Goal: Task Accomplishment & Management: Complete application form

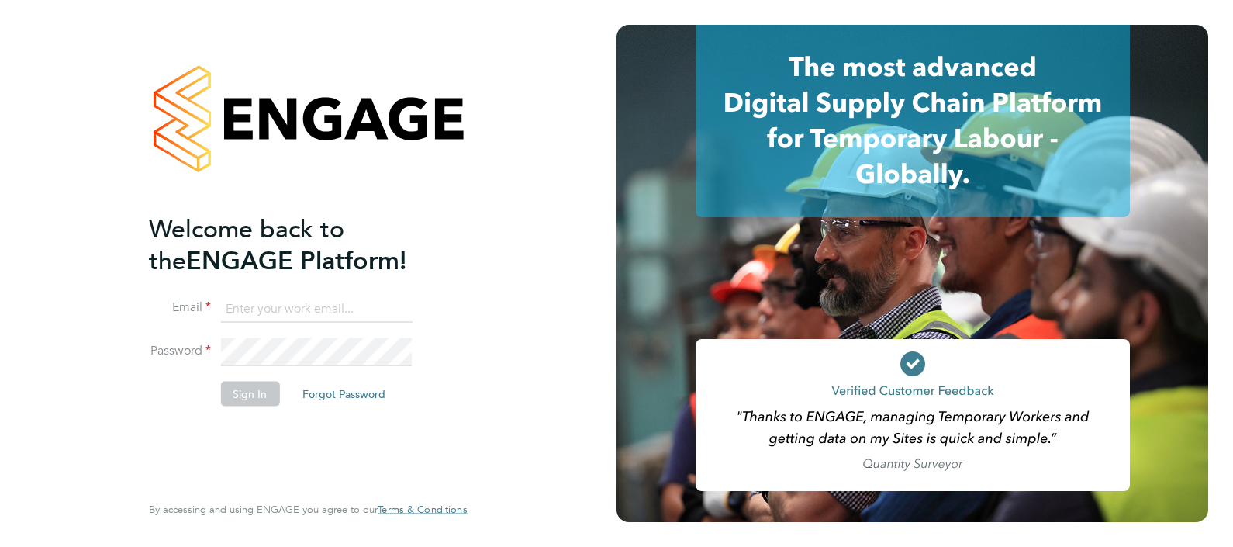
type input "[PERSON_NAME][EMAIL_ADDRESS][PERSON_NAME][DOMAIN_NAME]"
click at [243, 394] on button "Sign In" at bounding box center [249, 393] width 59 height 25
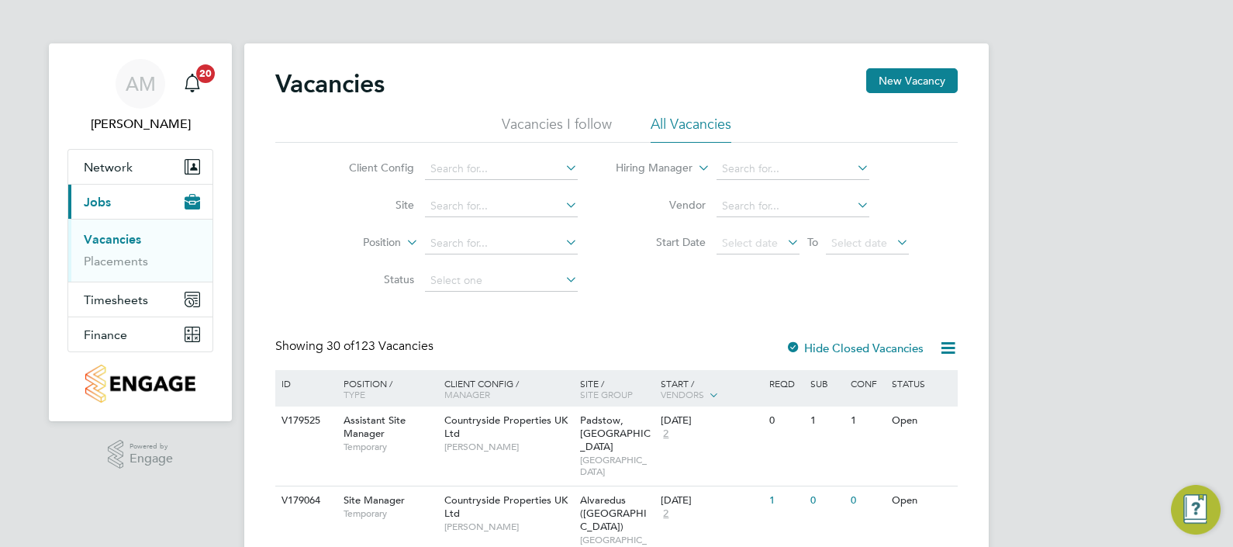
click at [98, 236] on link "Vacancies" at bounding box center [112, 239] width 57 height 15
click at [903, 78] on button "New Vacancy" at bounding box center [911, 80] width 91 height 25
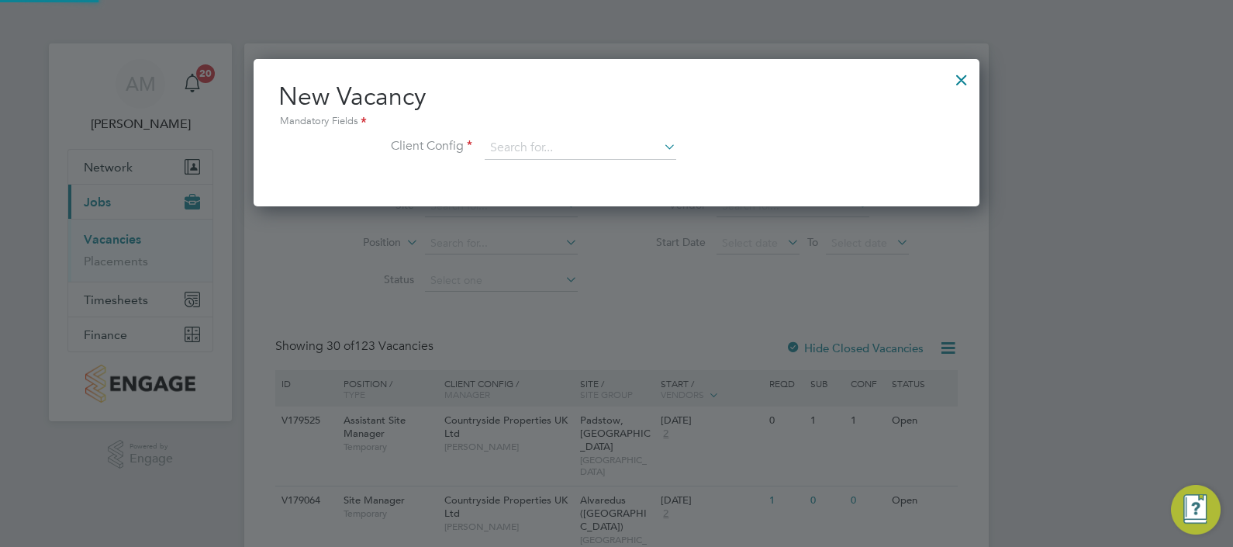
scroll to position [147, 726]
click at [585, 152] on input at bounding box center [581, 147] width 192 height 23
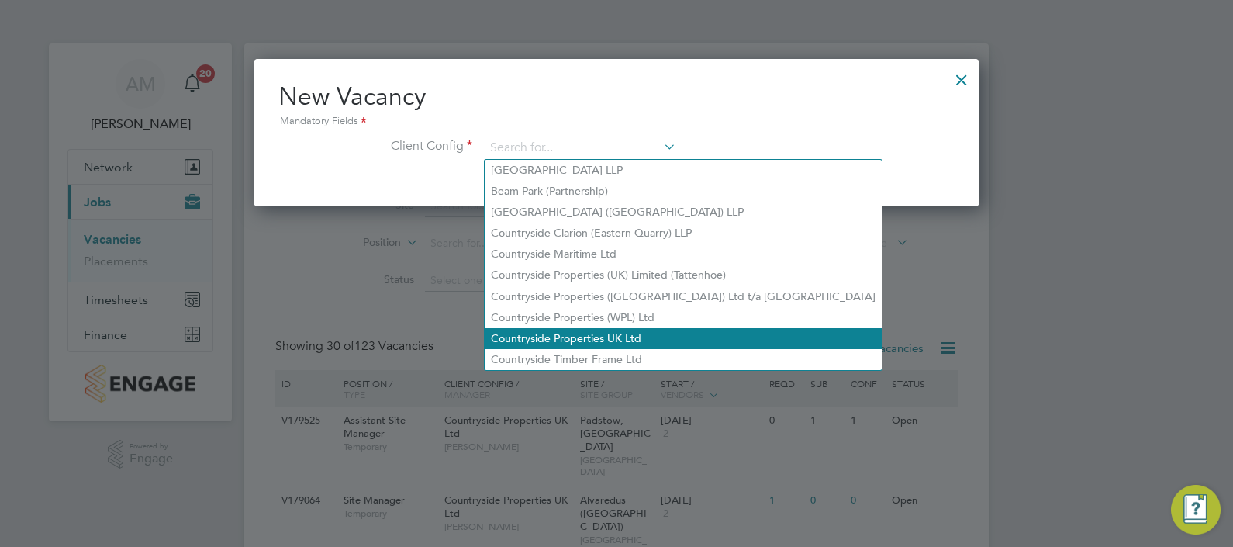
click at [566, 333] on li "Countryside Properties UK Ltd" at bounding box center [683, 338] width 397 height 21
type input "Countryside Properties UK Ltd"
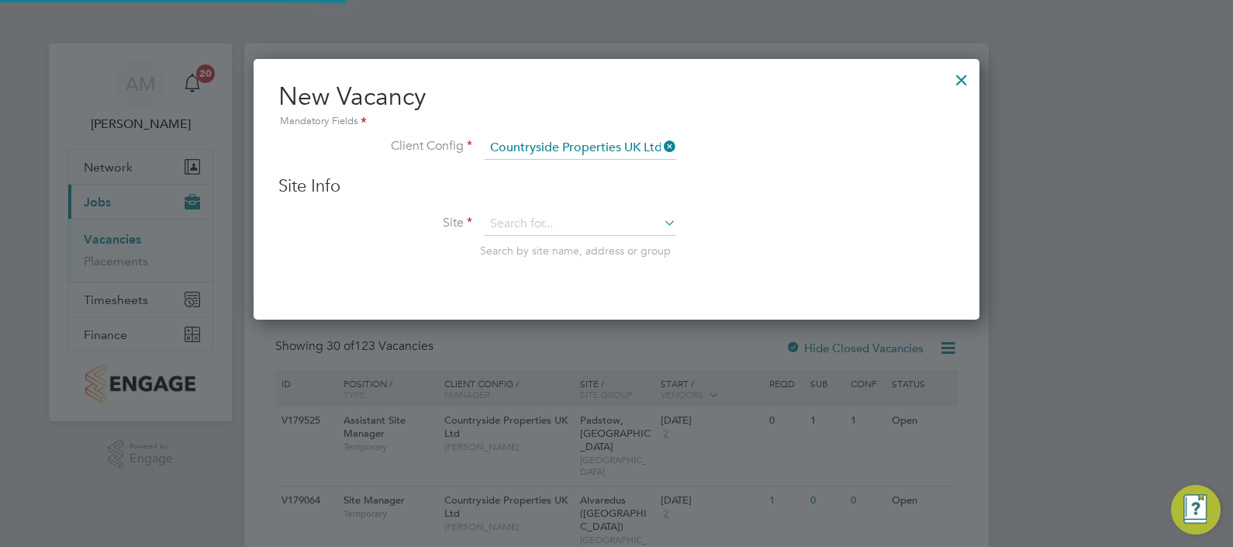
scroll to position [260, 726]
click at [661, 222] on icon at bounding box center [661, 223] width 0 height 22
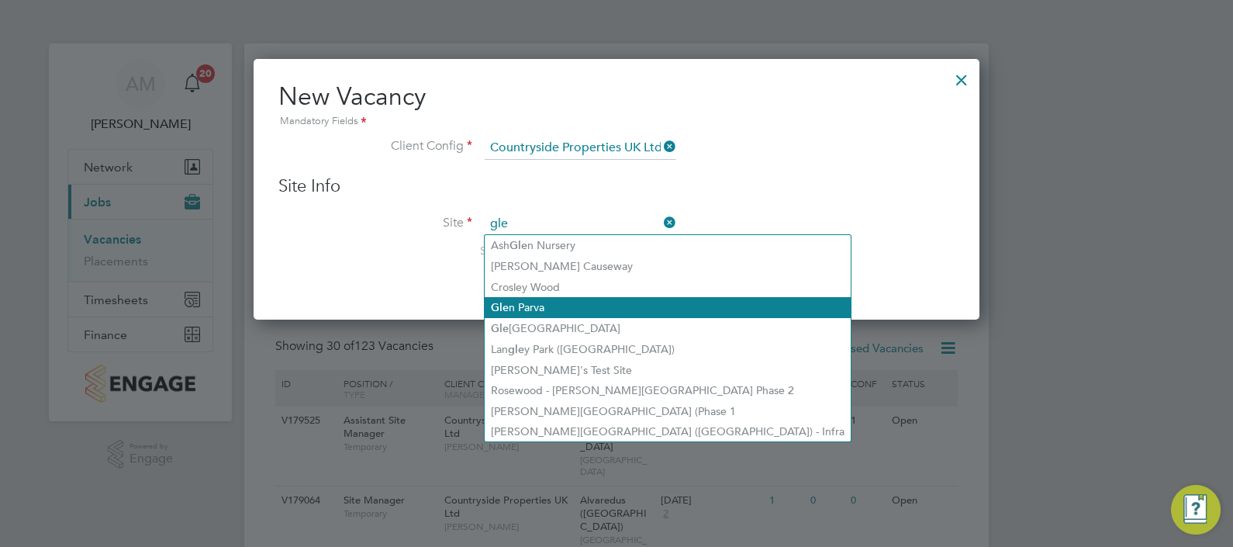
click at [542, 305] on li "Gle n Parva" at bounding box center [668, 307] width 366 height 21
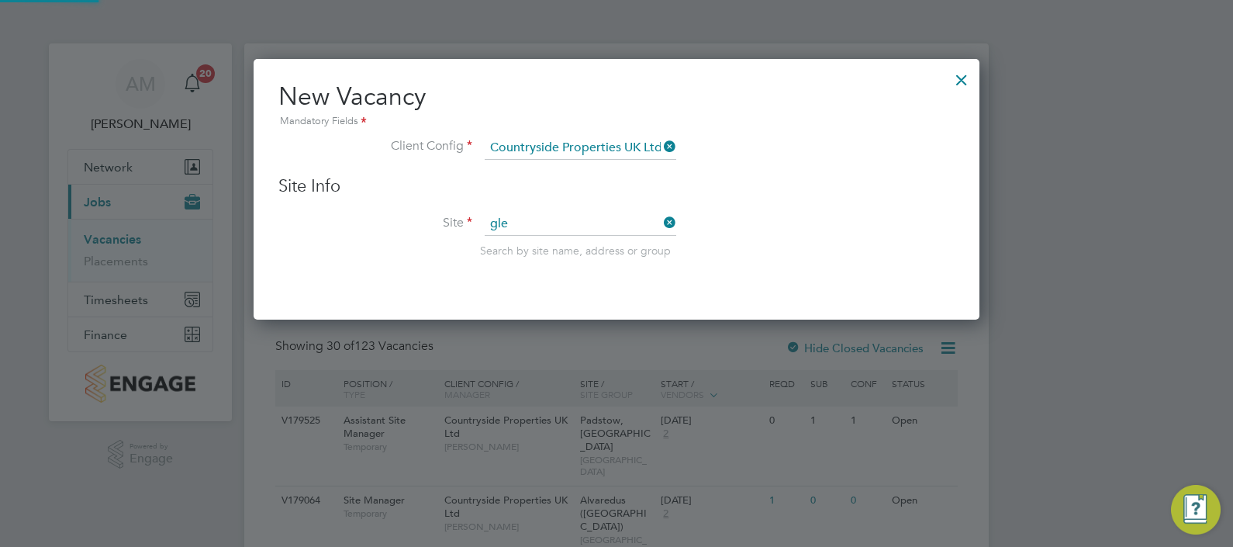
type input "[PERSON_NAME] Parva"
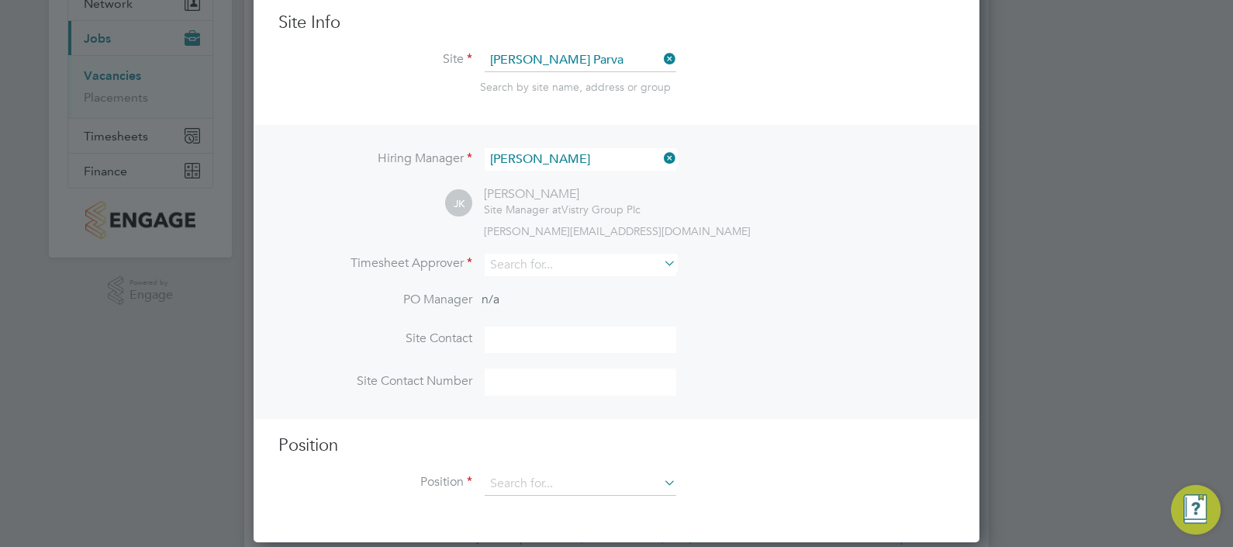
scroll to position [193, 0]
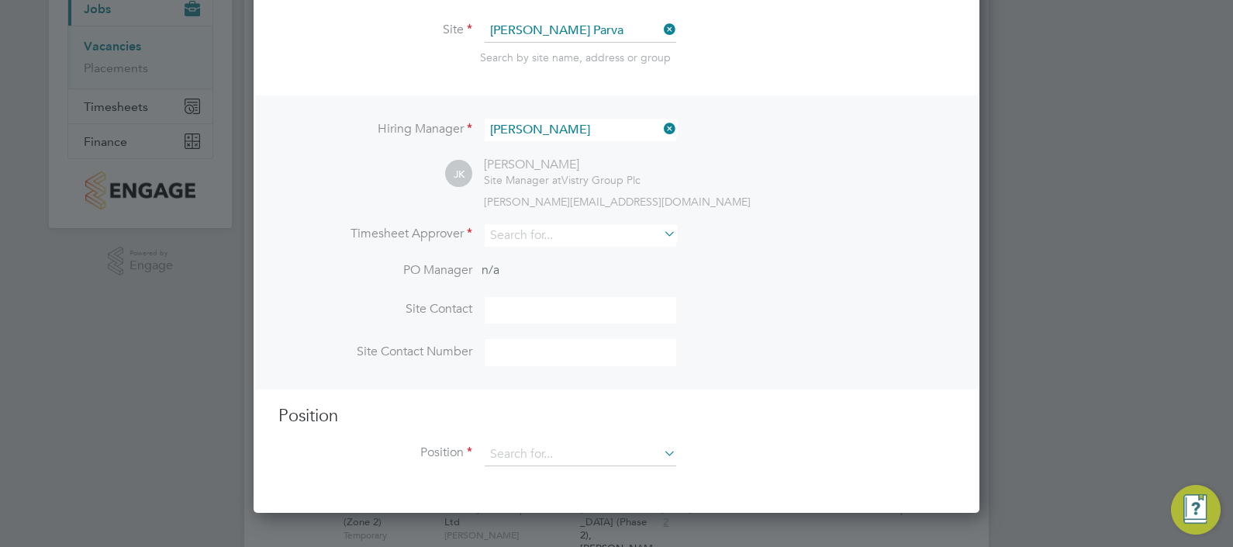
click at [661, 239] on icon at bounding box center [661, 234] width 0 height 22
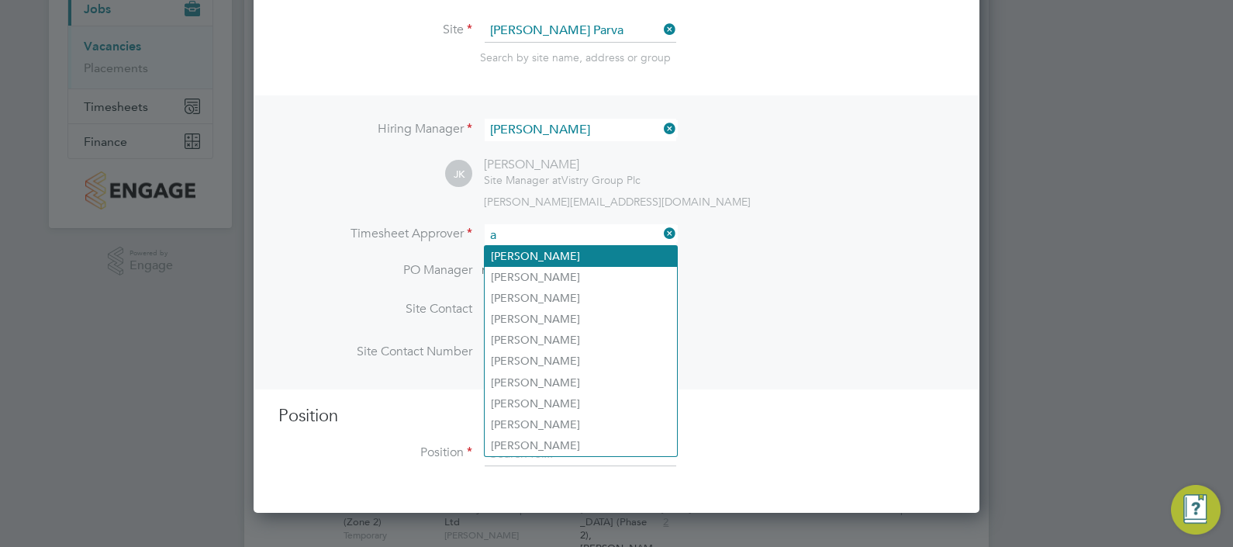
scroll to position [7, 8]
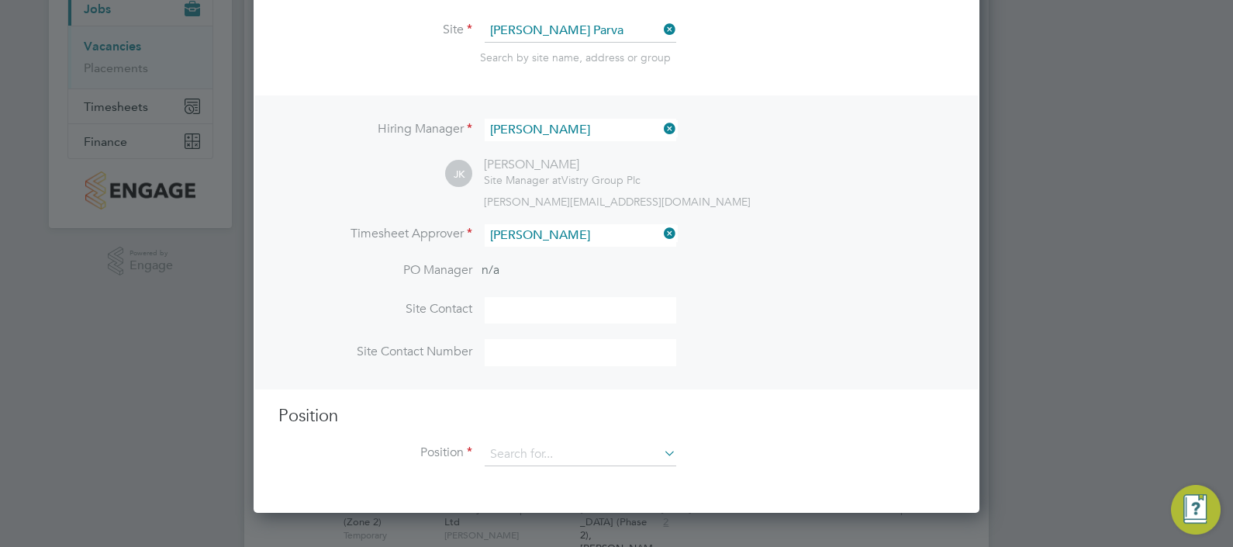
click at [590, 259] on li "[PERSON_NAME]" at bounding box center [581, 256] width 192 height 21
type input "[PERSON_NAME]"
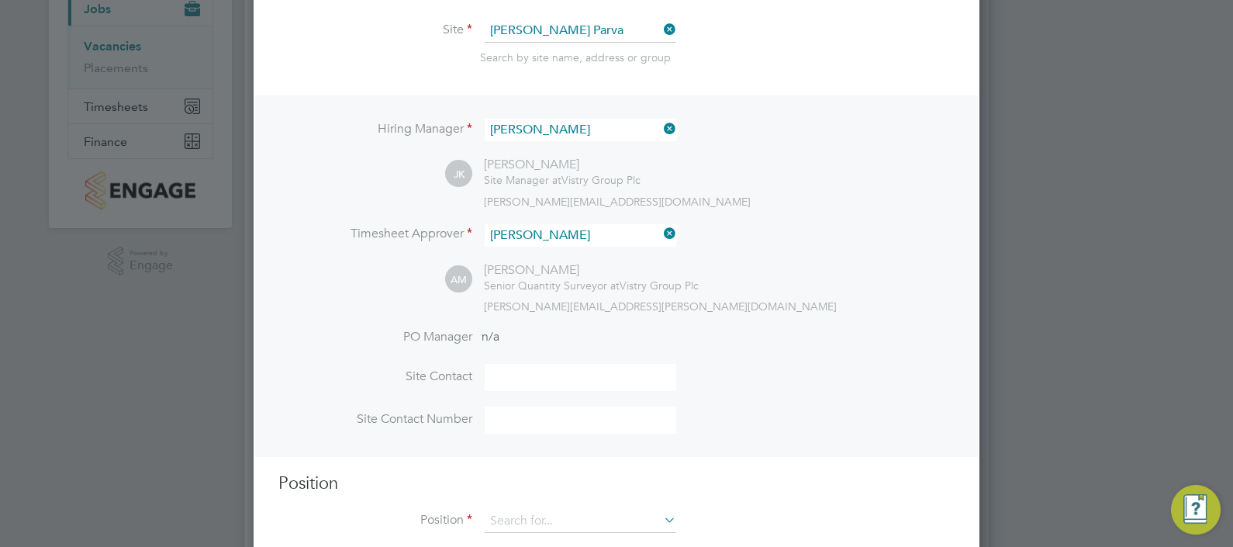
click at [575, 378] on input at bounding box center [581, 377] width 192 height 27
type input "[PERSON_NAME]"
type input "07701 355758"
type input "ga"
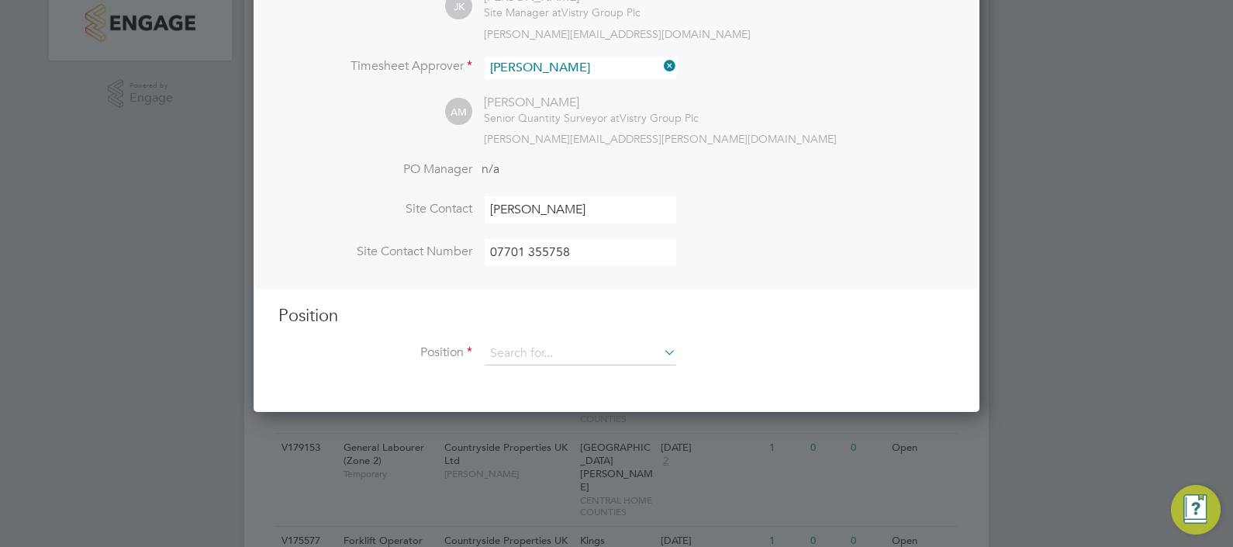
scroll to position [387, 0]
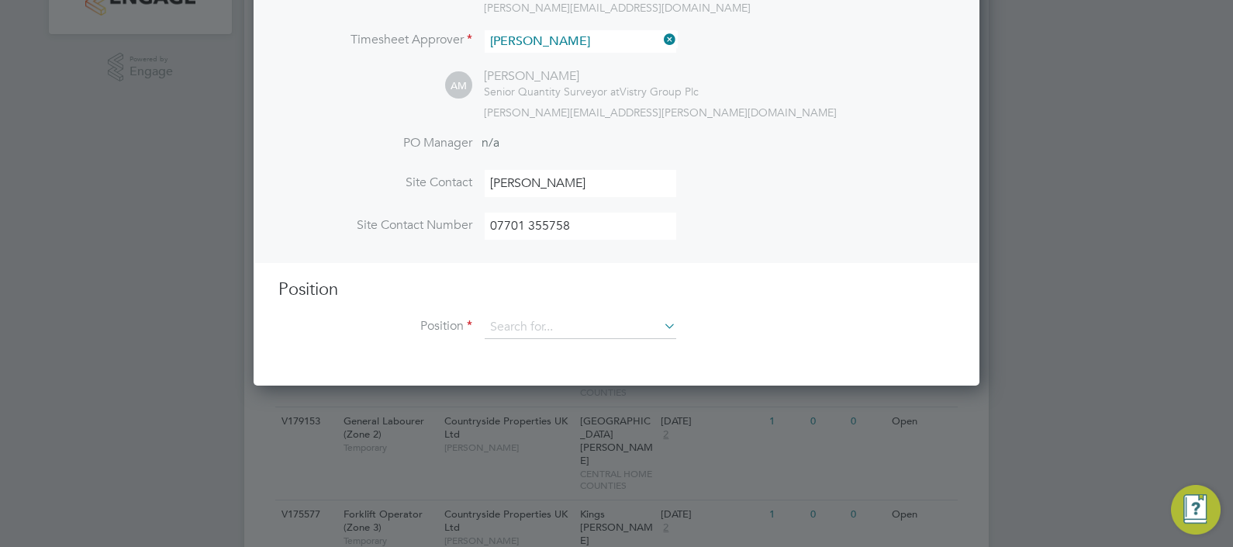
click at [661, 326] on icon at bounding box center [661, 326] width 0 height 22
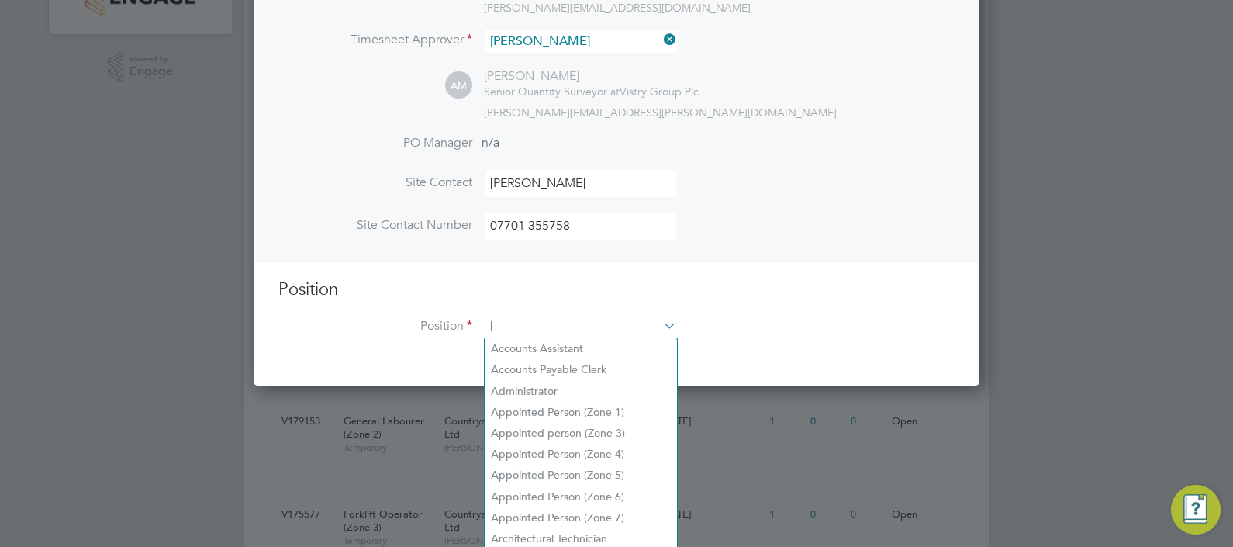
scroll to position [2227, 726]
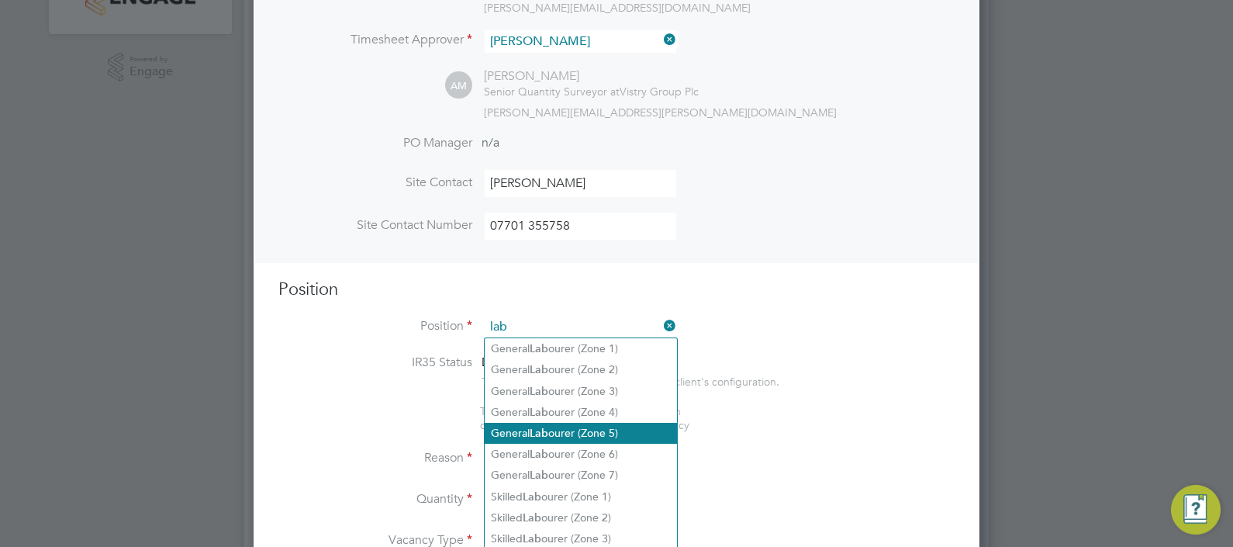
click at [535, 429] on b "Lab" at bounding box center [539, 432] width 19 height 13
type input "General Labourer (Zone 5)"
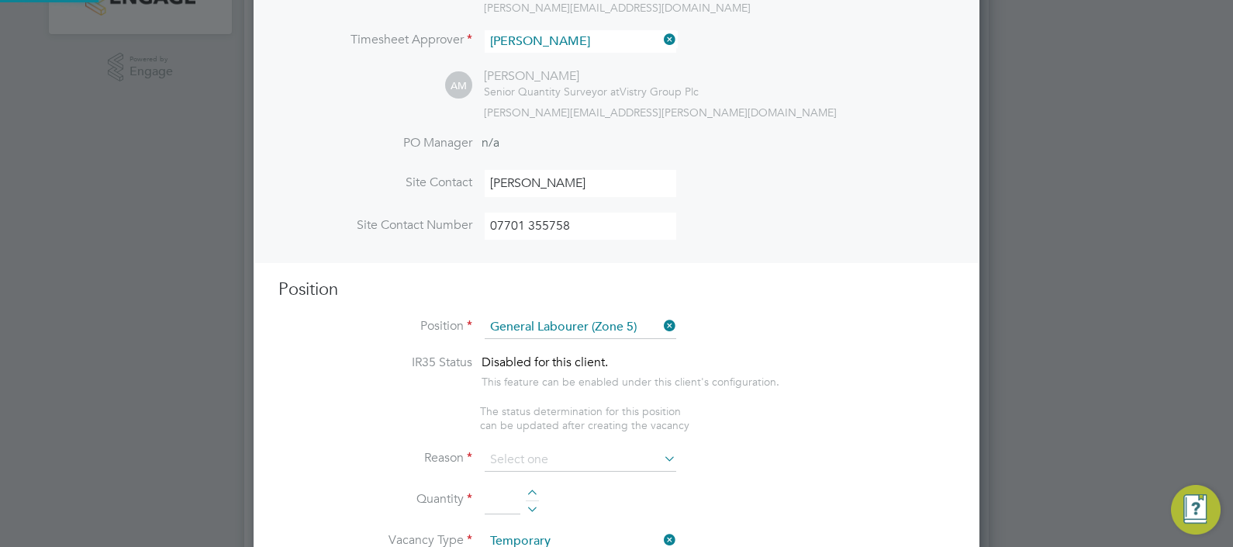
type textarea "- General labouring duties - Supporting the trades on site - Moving materials a…"
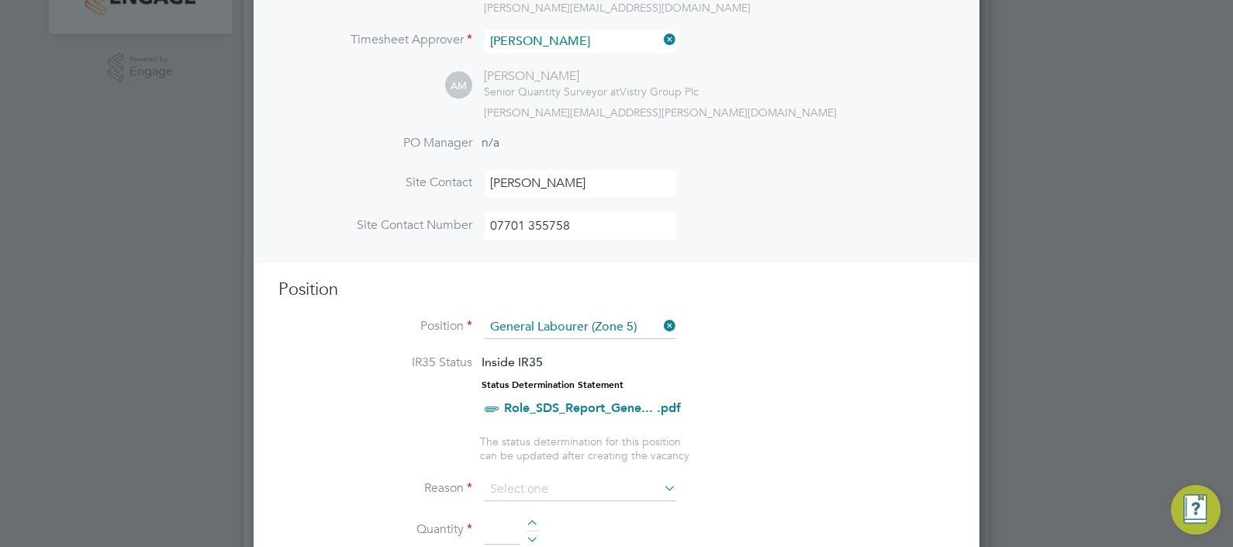
scroll to position [485, 0]
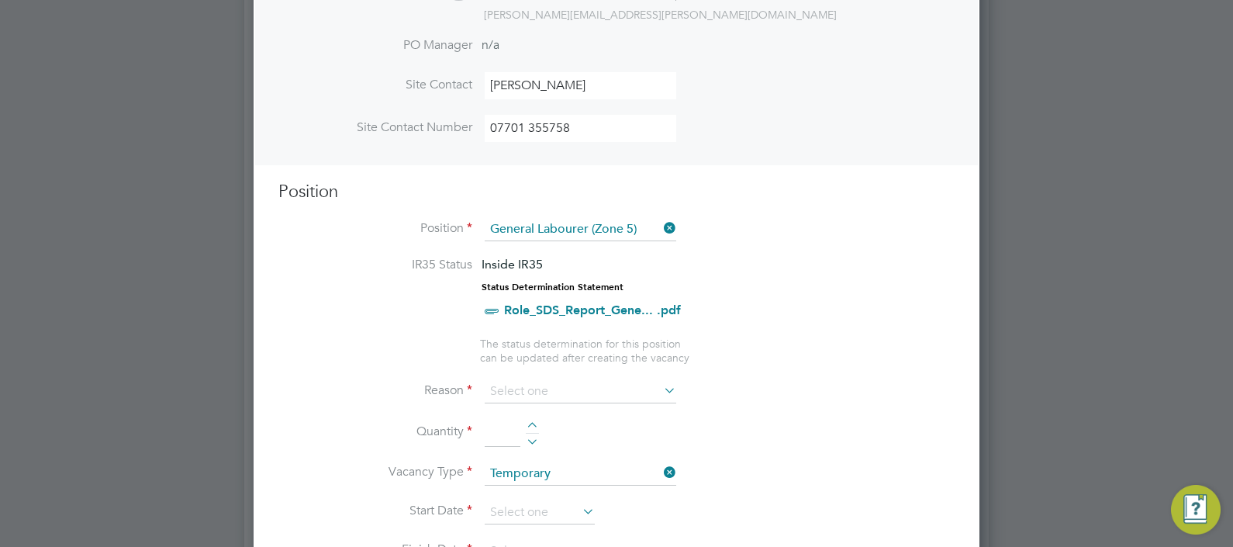
click at [661, 389] on icon at bounding box center [661, 390] width 0 height 22
click at [661, 390] on icon at bounding box center [661, 390] width 0 height 22
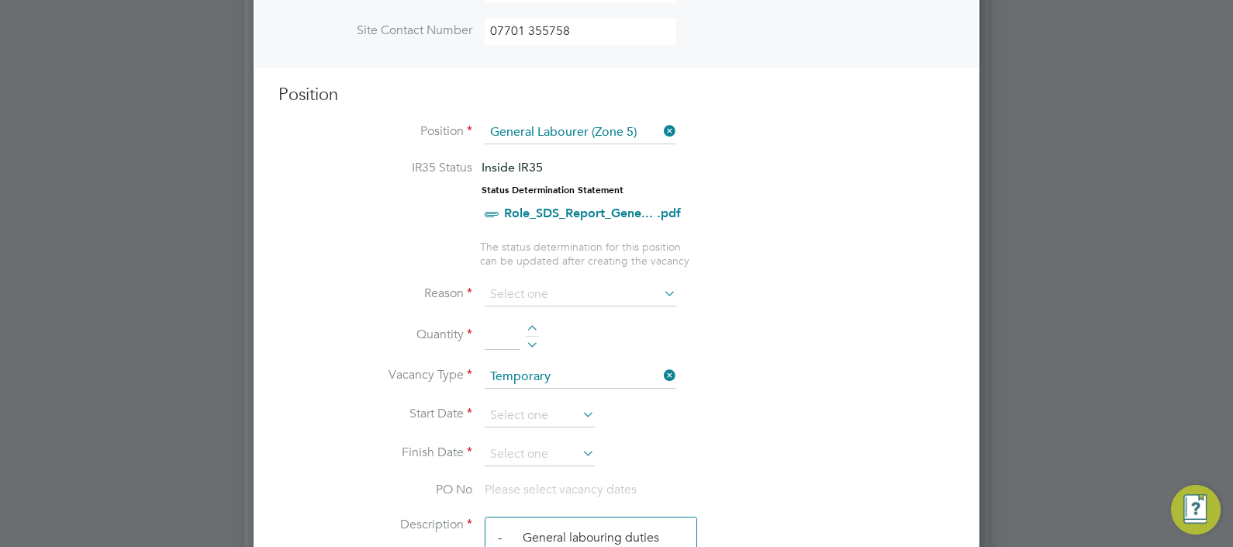
click at [531, 326] on div at bounding box center [532, 330] width 13 height 11
type input "1"
click at [661, 291] on icon at bounding box center [661, 293] width 0 height 22
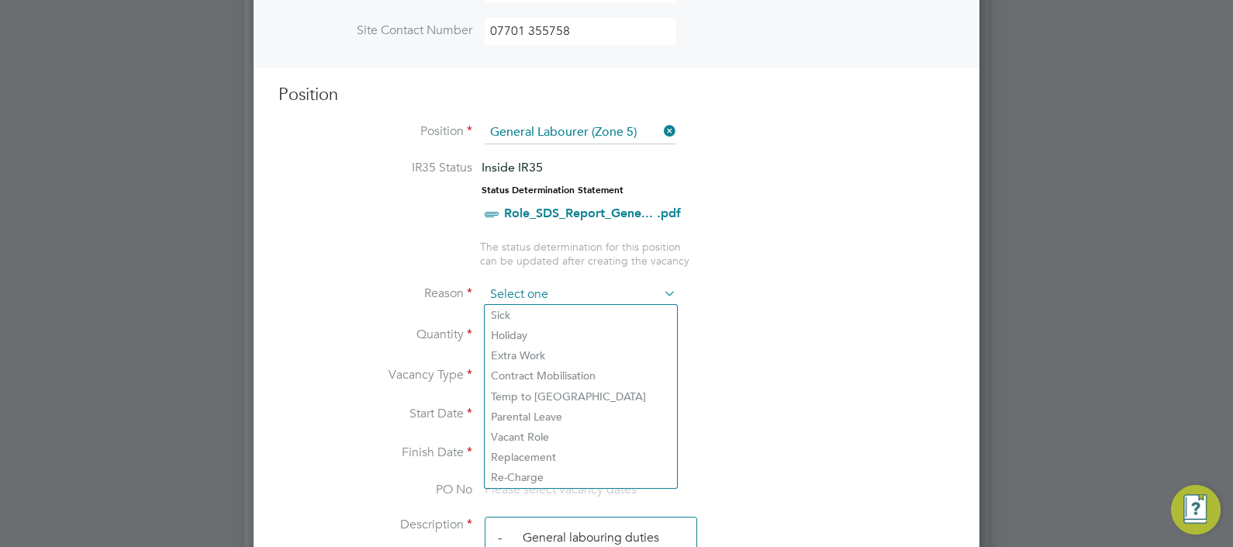
click at [519, 295] on input at bounding box center [581, 294] width 192 height 23
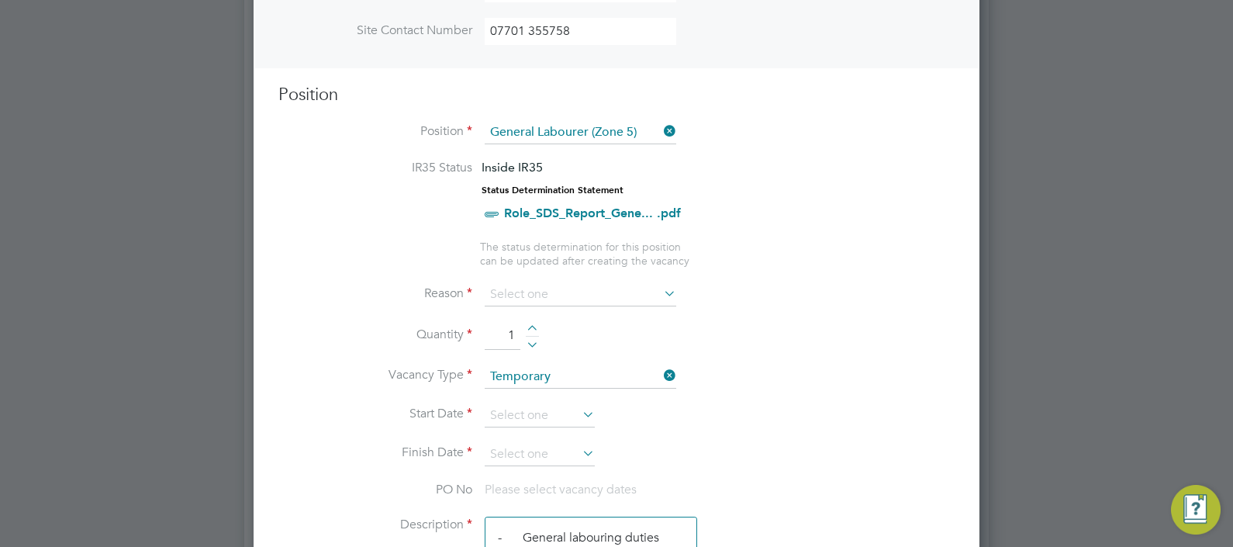
click at [515, 315] on li "Sick" at bounding box center [581, 315] width 192 height 20
type input "Sick"
click at [579, 410] on icon at bounding box center [579, 414] width 0 height 22
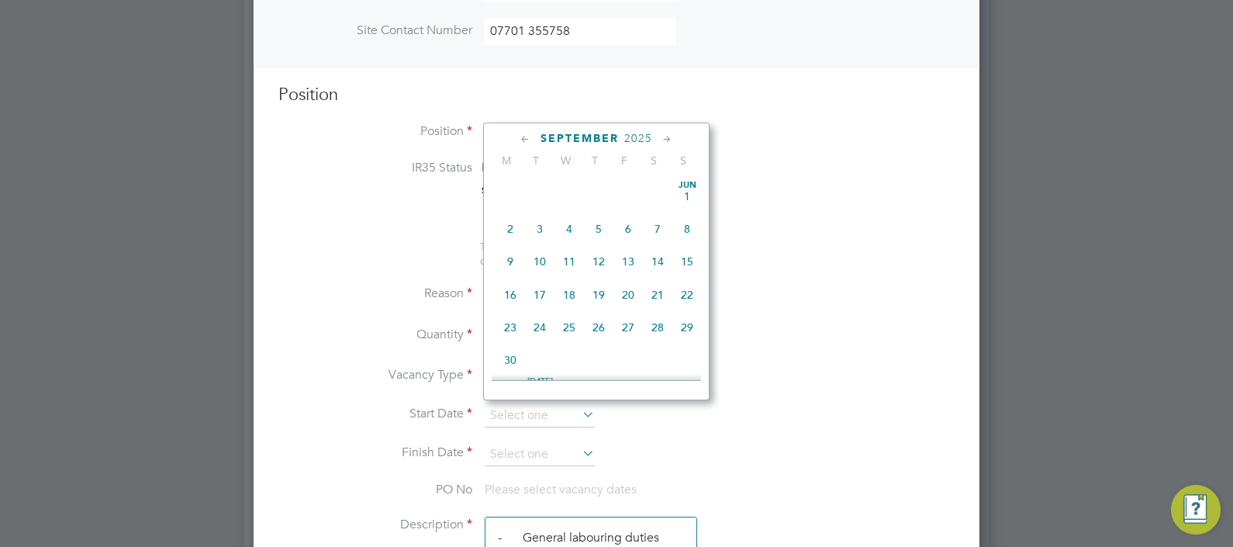
scroll to position [476, 0]
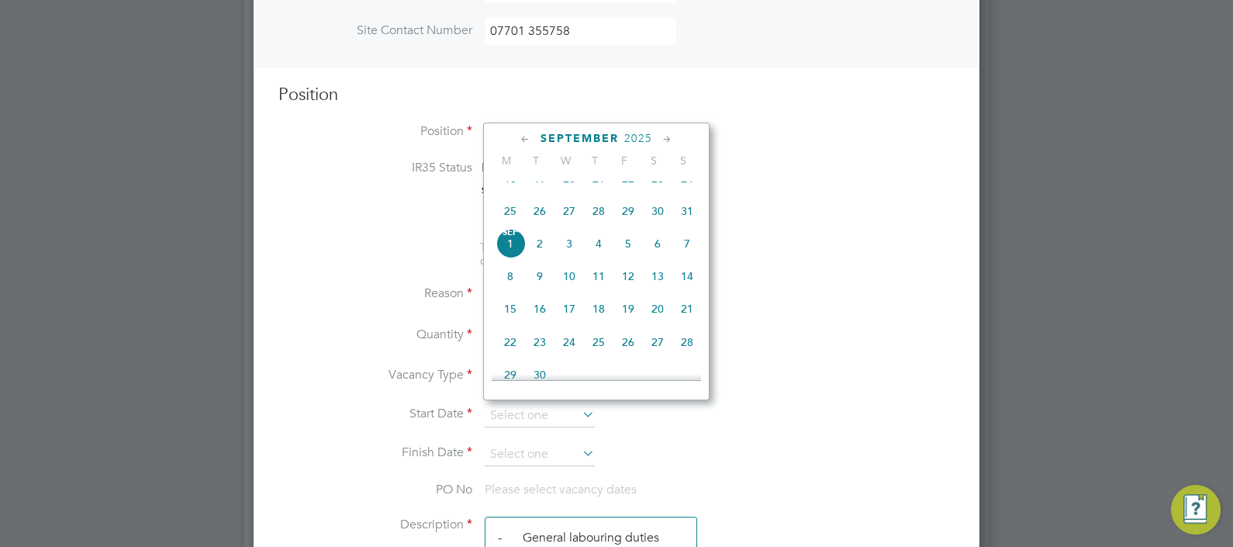
click at [569, 226] on span "27" at bounding box center [568, 210] width 29 height 29
type input "[DATE]"
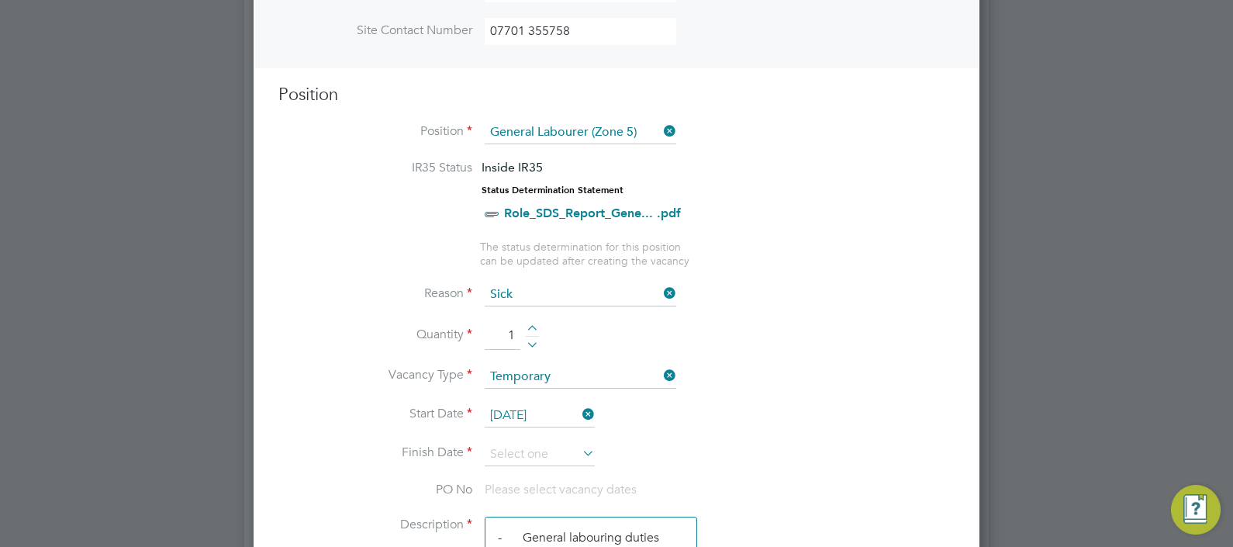
click at [579, 452] on icon at bounding box center [579, 453] width 0 height 22
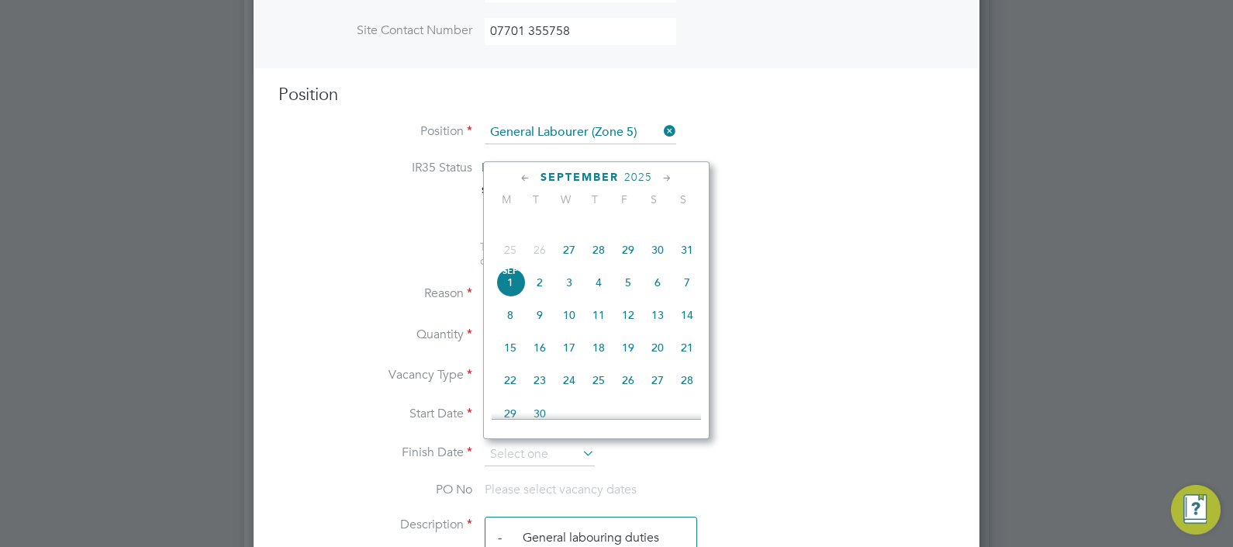
click at [626, 264] on span "29" at bounding box center [627, 249] width 29 height 29
type input "[DATE]"
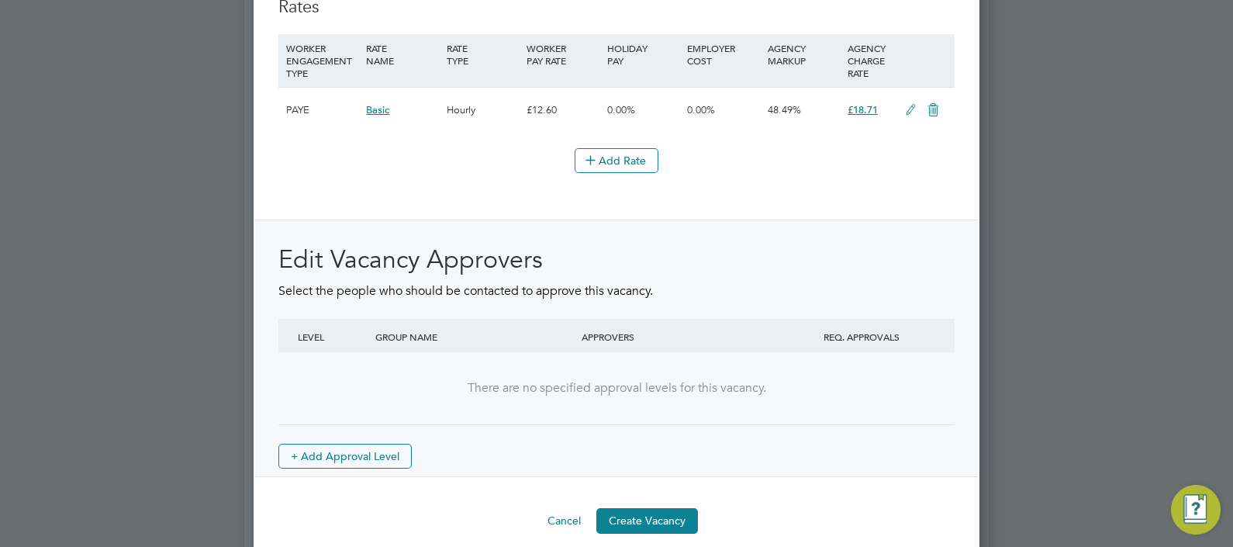
scroll to position [1851, 0]
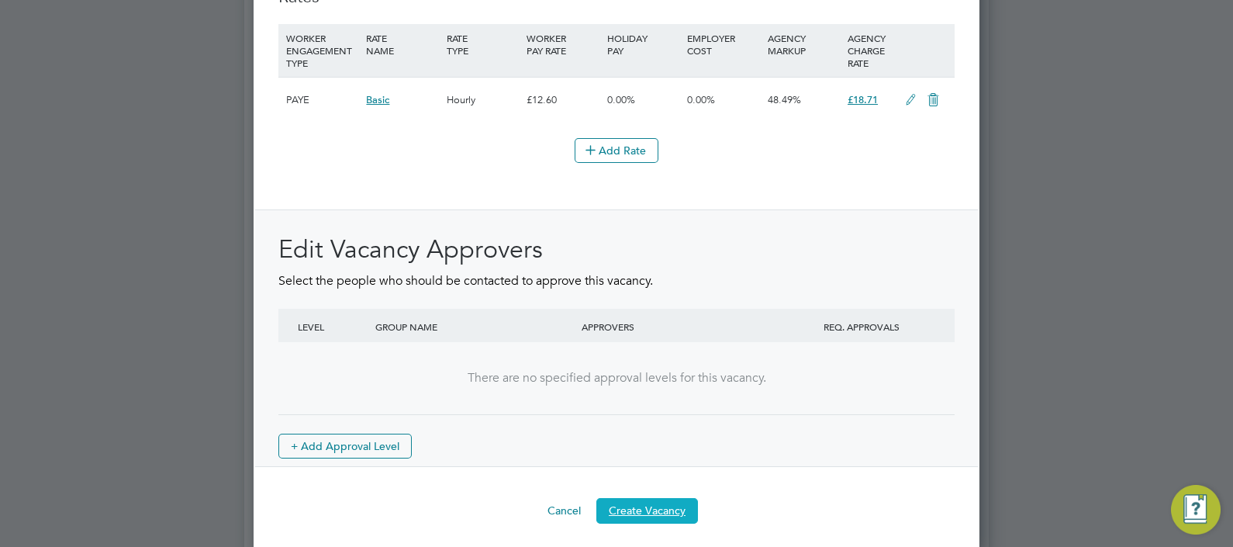
click at [646, 505] on button "Create Vacancy" at bounding box center [647, 510] width 102 height 25
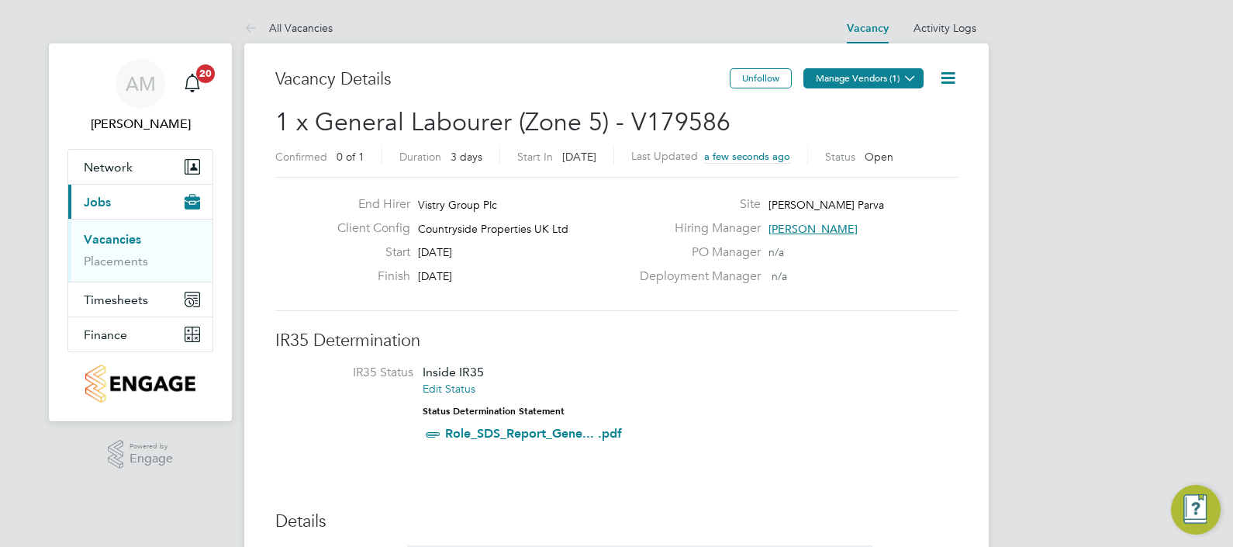
click at [830, 78] on button "Manage Vendors (1)" at bounding box center [863, 78] width 120 height 20
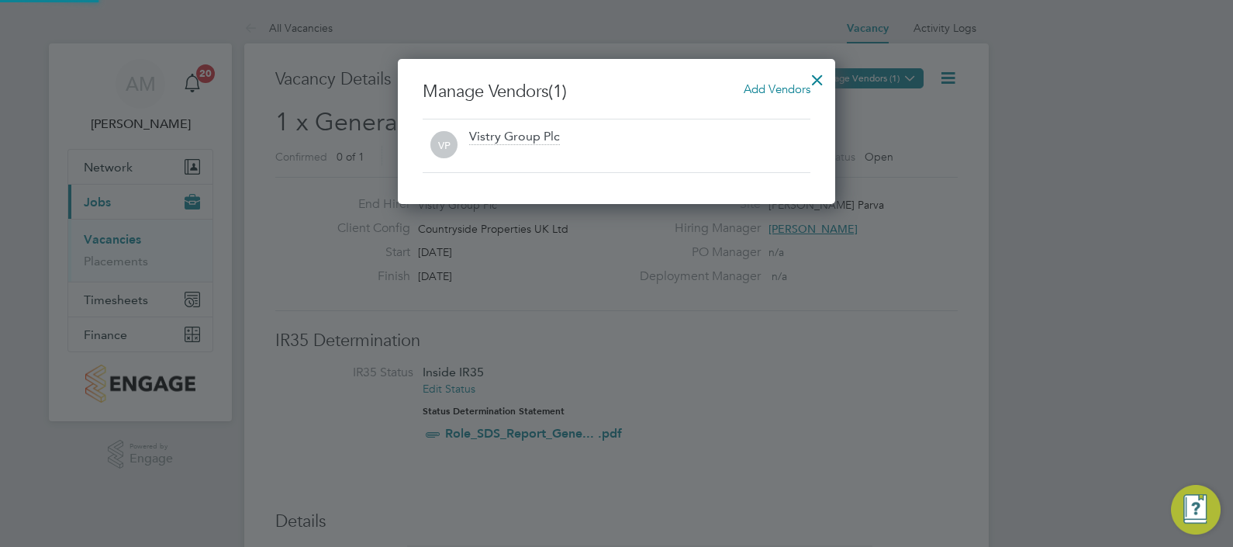
scroll to position [7, 8]
click at [766, 91] on span "Add Vendors" at bounding box center [777, 88] width 67 height 15
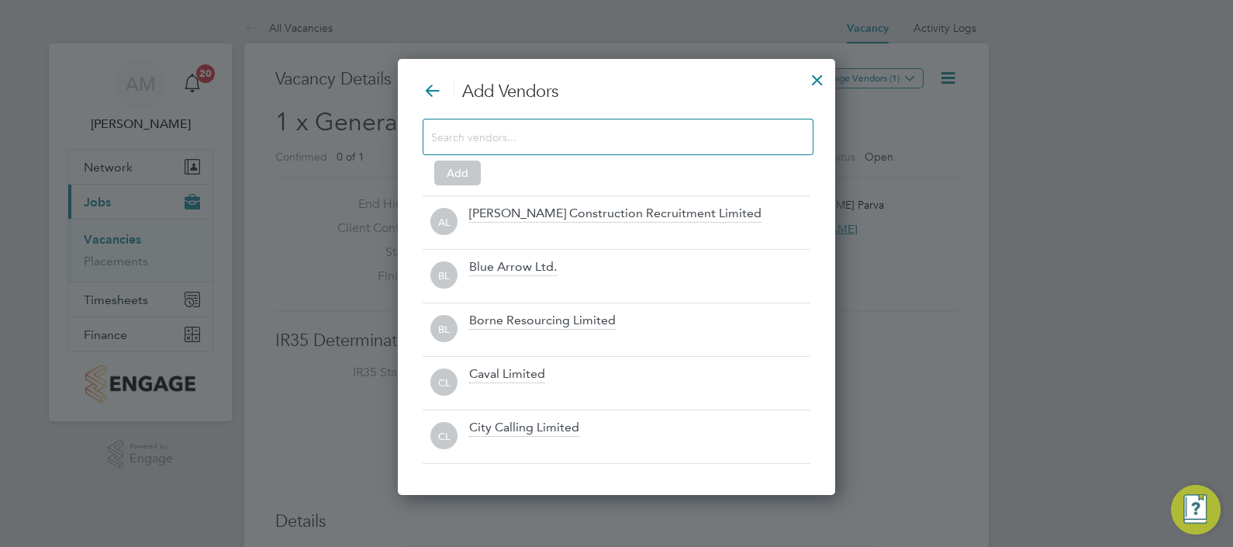
click at [516, 136] on input at bounding box center [605, 136] width 349 height 20
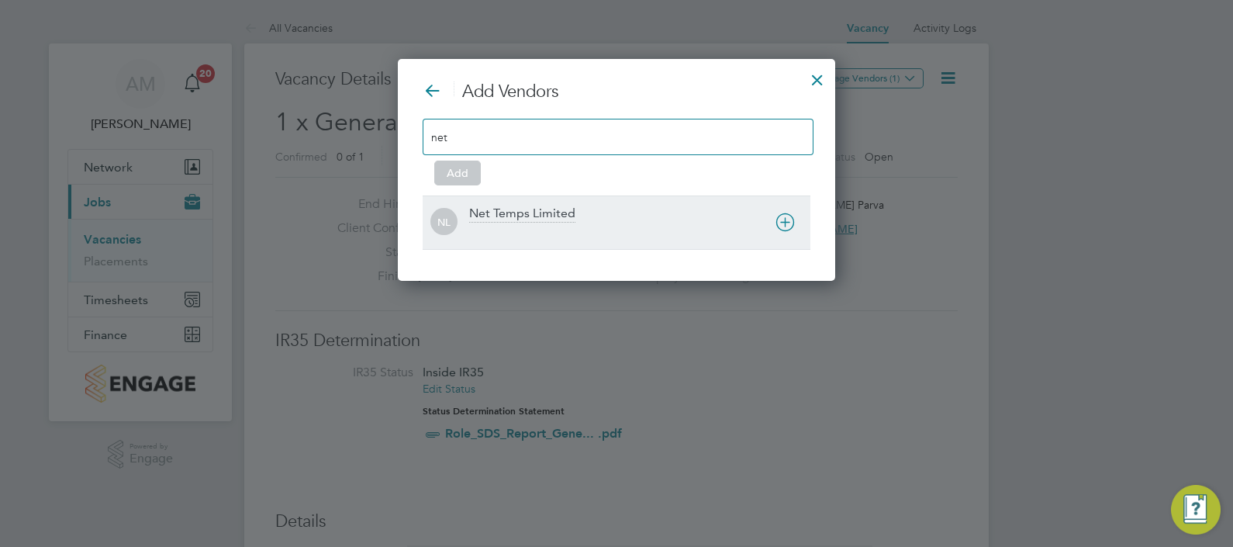
type input "net"
click at [501, 212] on div "Net Temps Limited" at bounding box center [522, 213] width 106 height 17
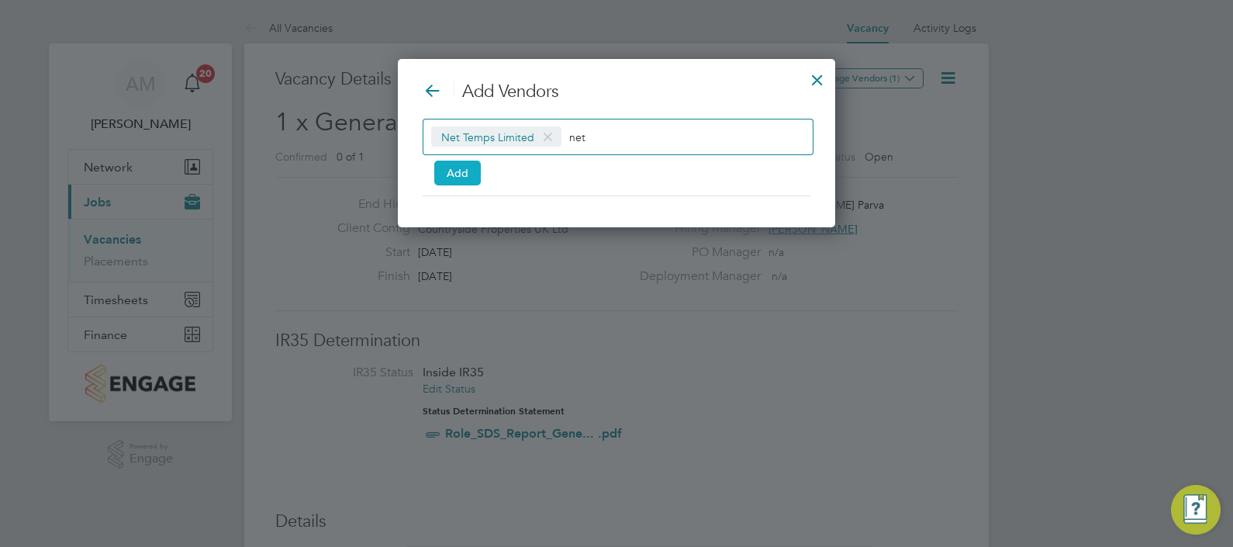
click at [455, 173] on button "Add" at bounding box center [457, 172] width 47 height 25
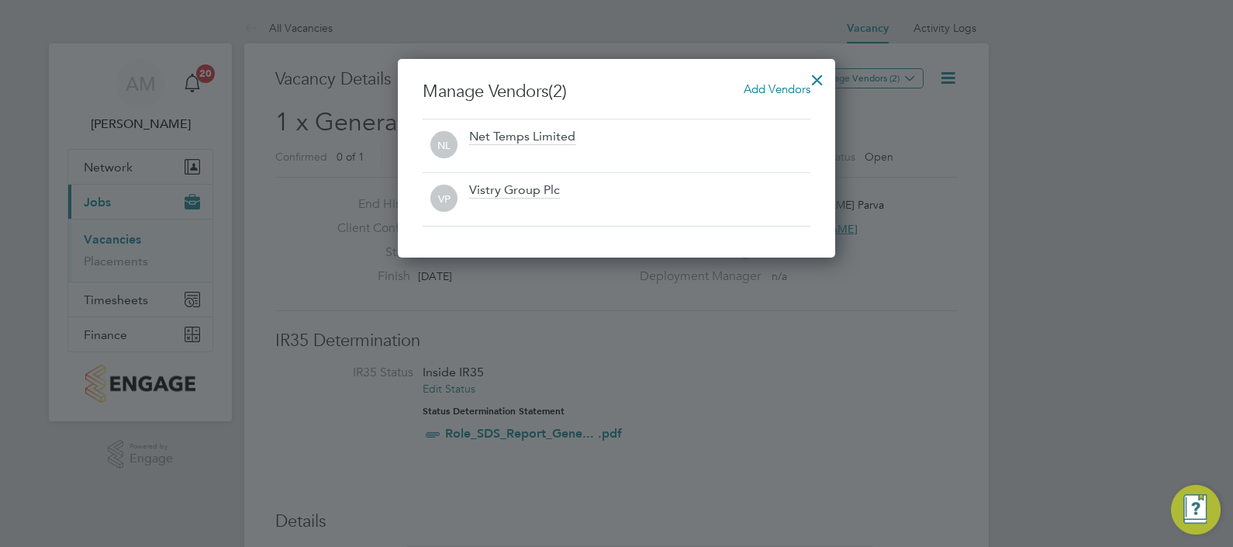
click at [818, 78] on div at bounding box center [817, 76] width 28 height 28
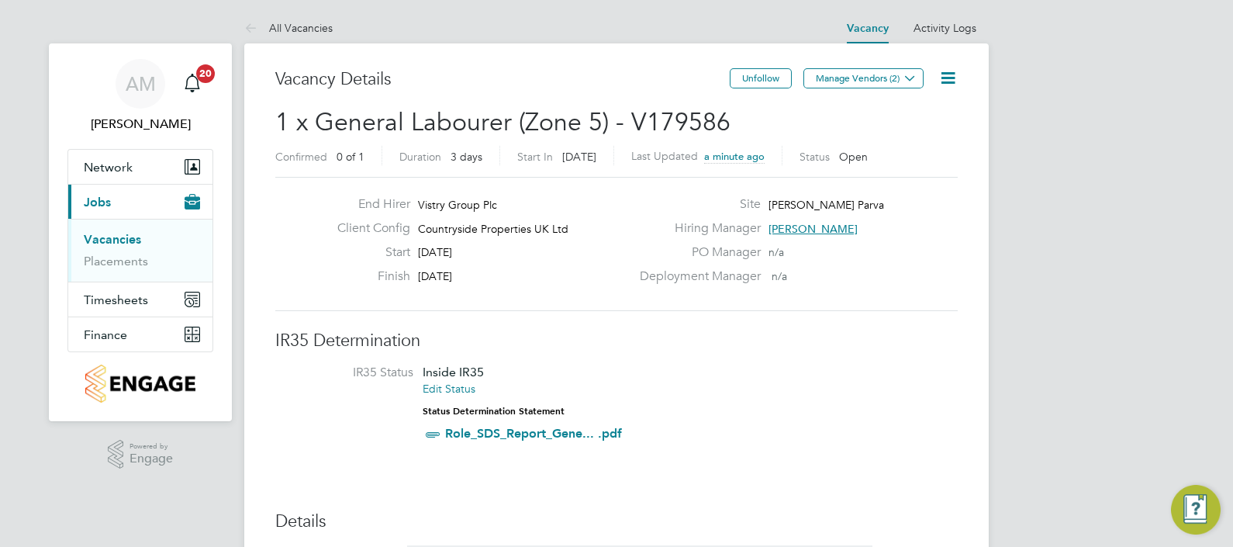
click at [108, 240] on link "Vacancies" at bounding box center [112, 239] width 57 height 15
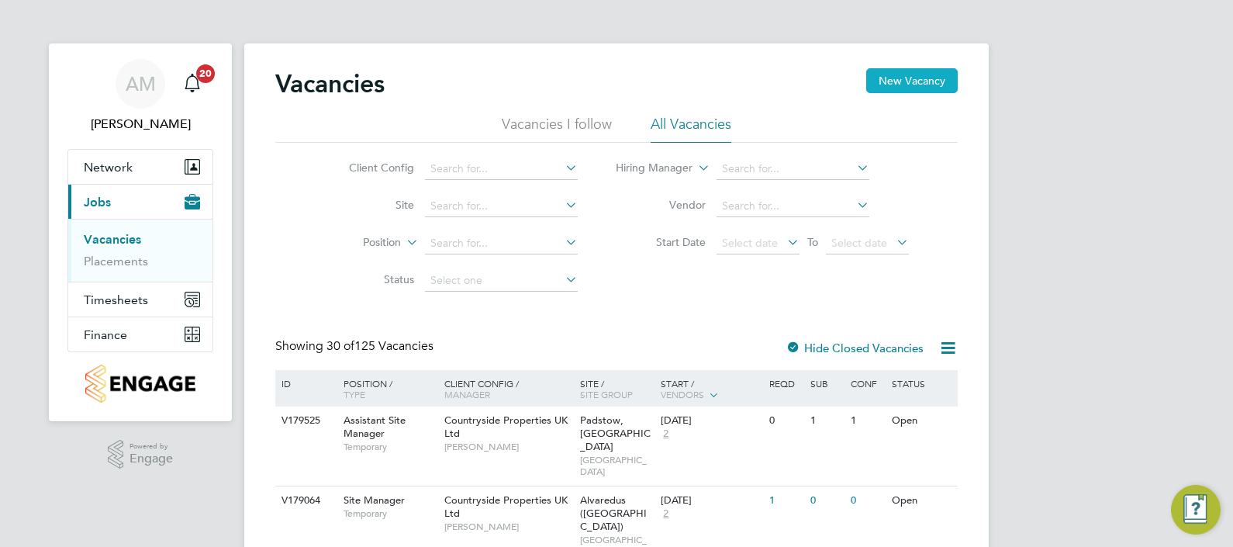
click at [911, 78] on button "New Vacancy" at bounding box center [911, 80] width 91 height 25
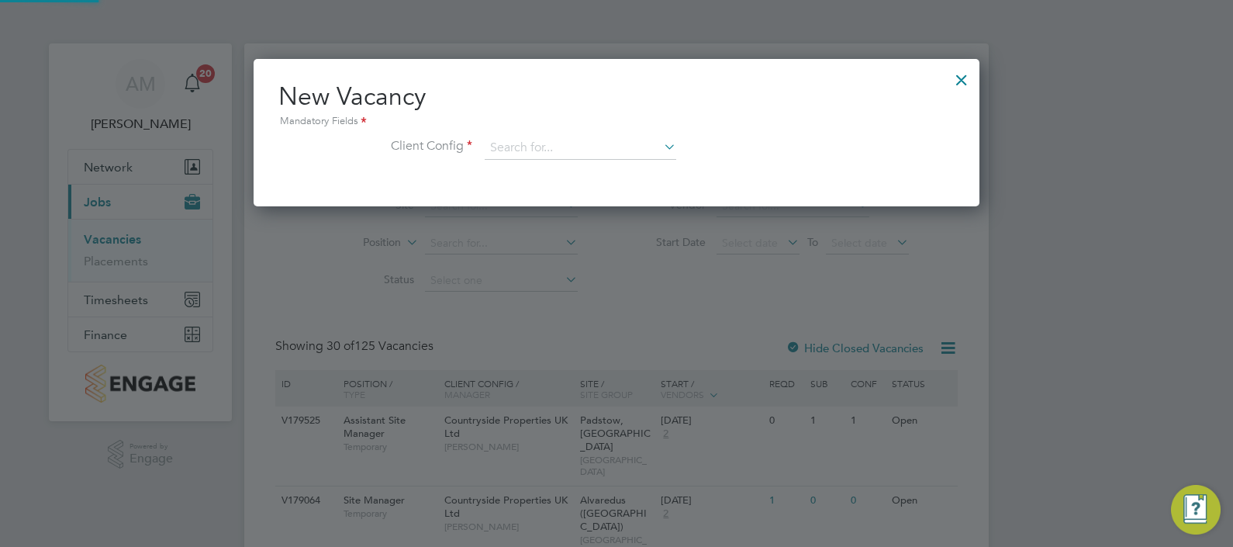
scroll to position [147, 726]
click at [661, 143] on icon at bounding box center [661, 147] width 0 height 22
click at [580, 333] on li "Countryside Properties UK Ltd" at bounding box center [683, 338] width 397 height 21
type input "Countryside Properties UK Ltd"
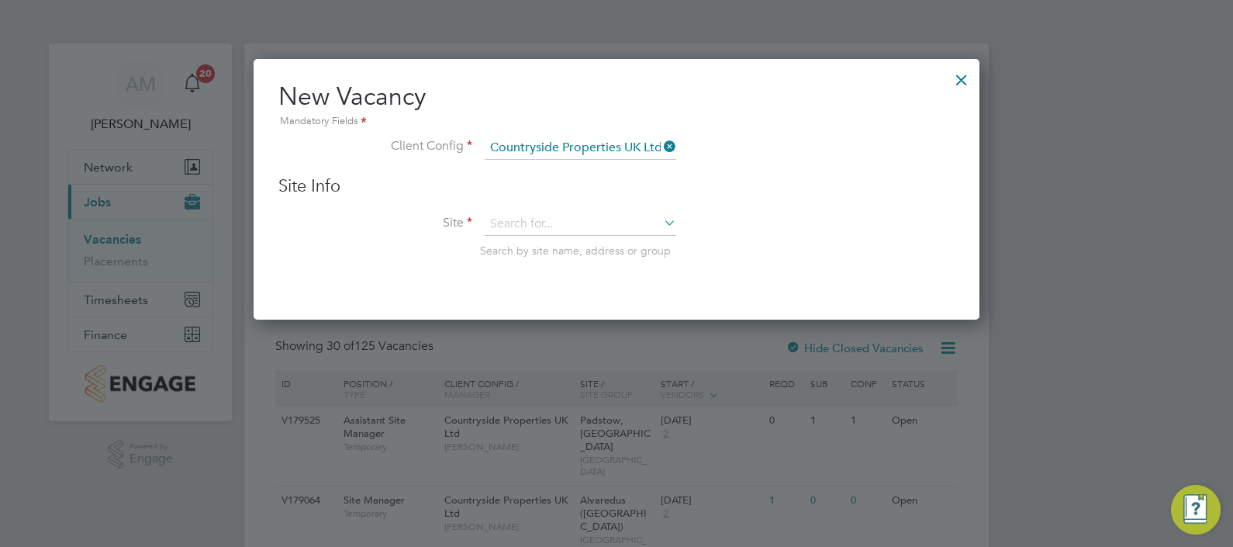
click at [661, 223] on icon at bounding box center [661, 223] width 0 height 22
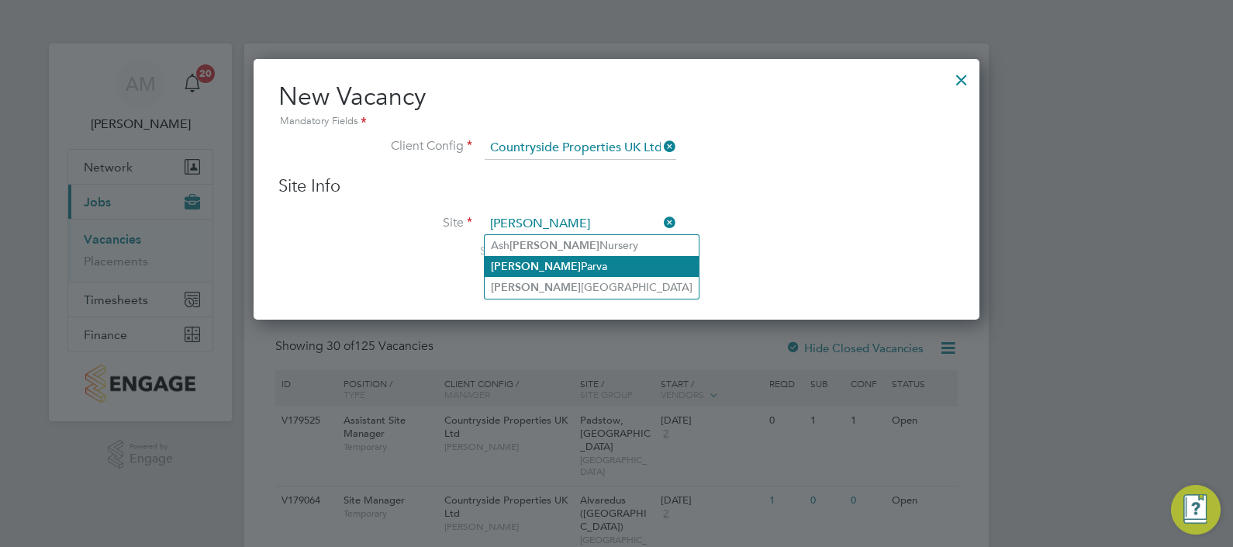
click at [531, 269] on li "[PERSON_NAME] Parva" at bounding box center [592, 266] width 214 height 21
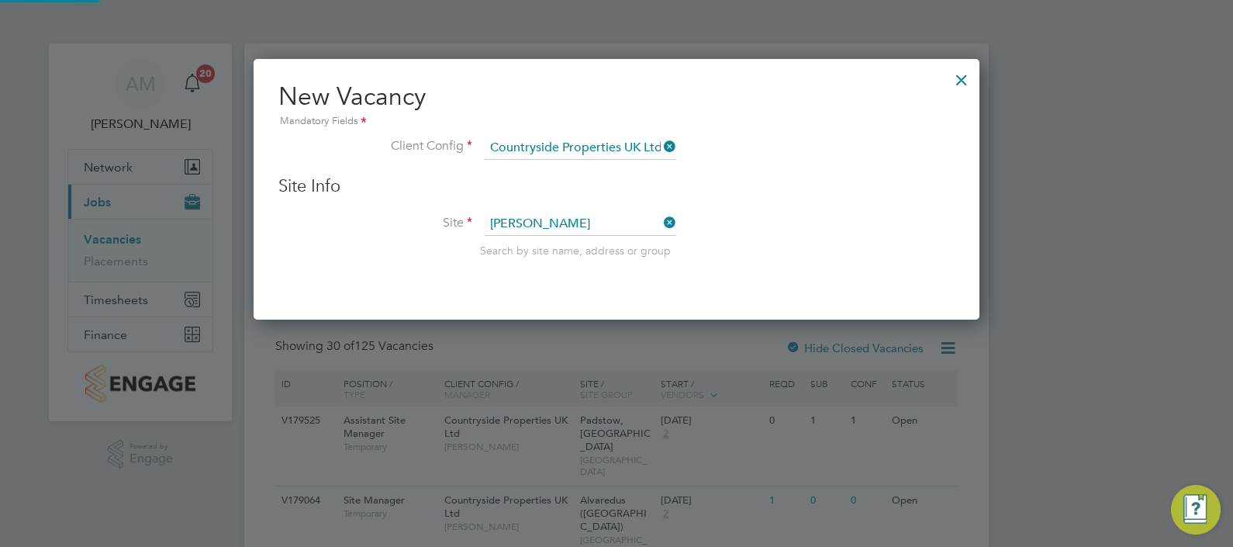
type input "[PERSON_NAME] Parva"
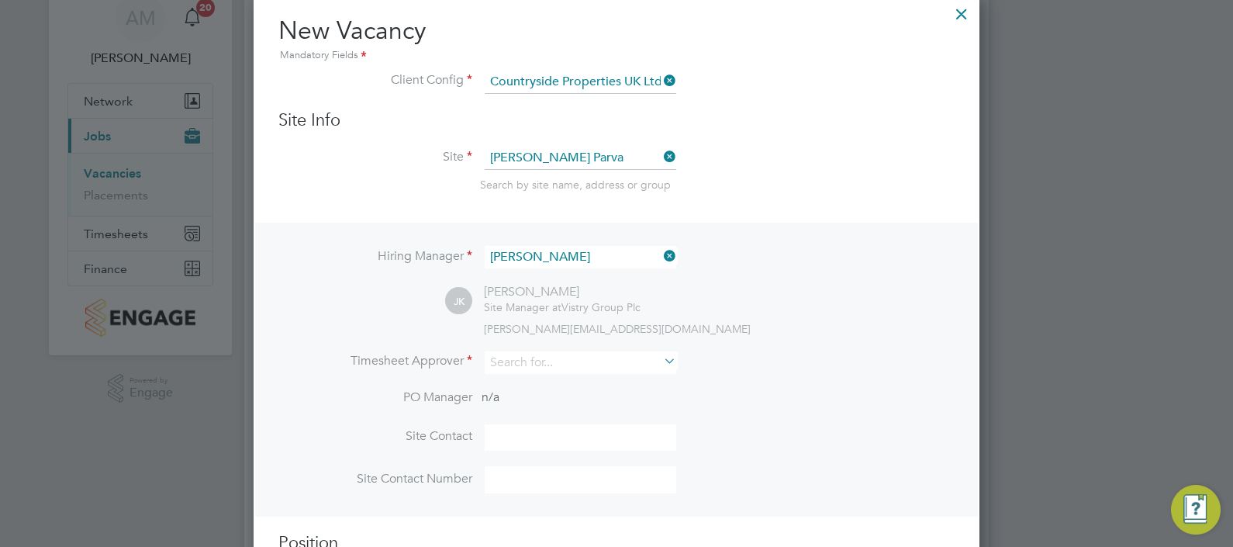
scroll to position [96, 0]
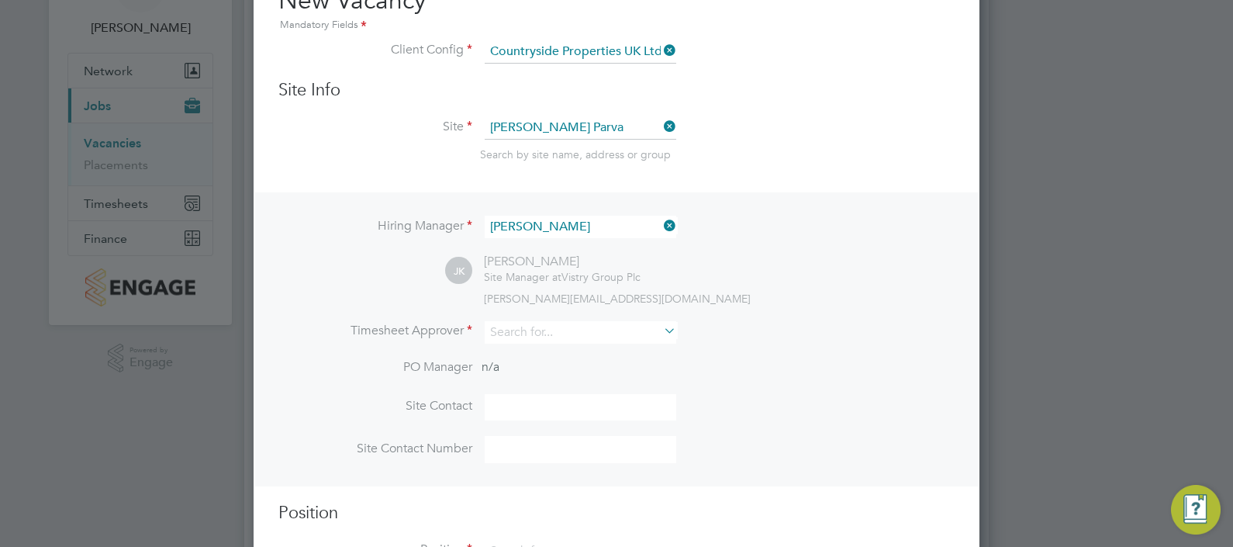
click at [661, 336] on icon at bounding box center [661, 330] width 0 height 22
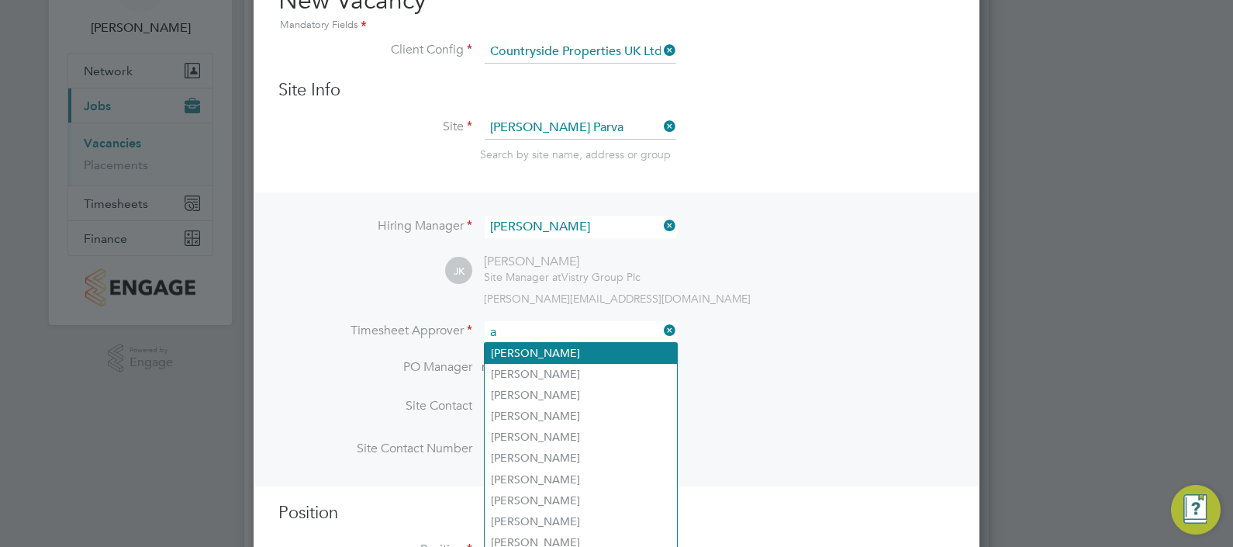
scroll to position [7, 8]
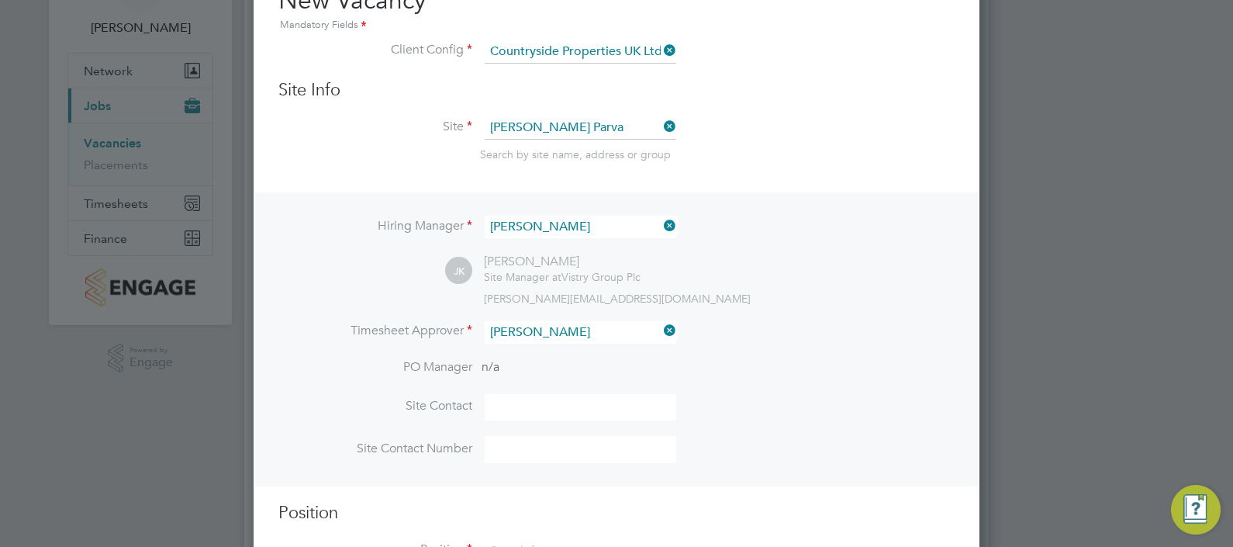
click at [550, 352] on li "[PERSON_NAME]" at bounding box center [581, 353] width 192 height 21
type input "[PERSON_NAME]"
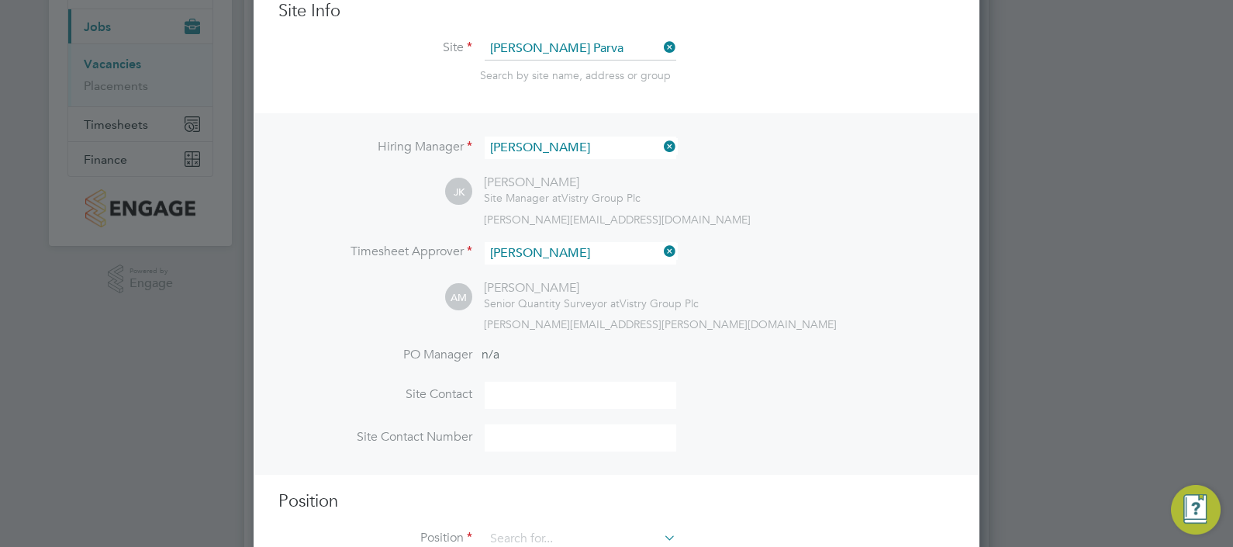
scroll to position [193, 0]
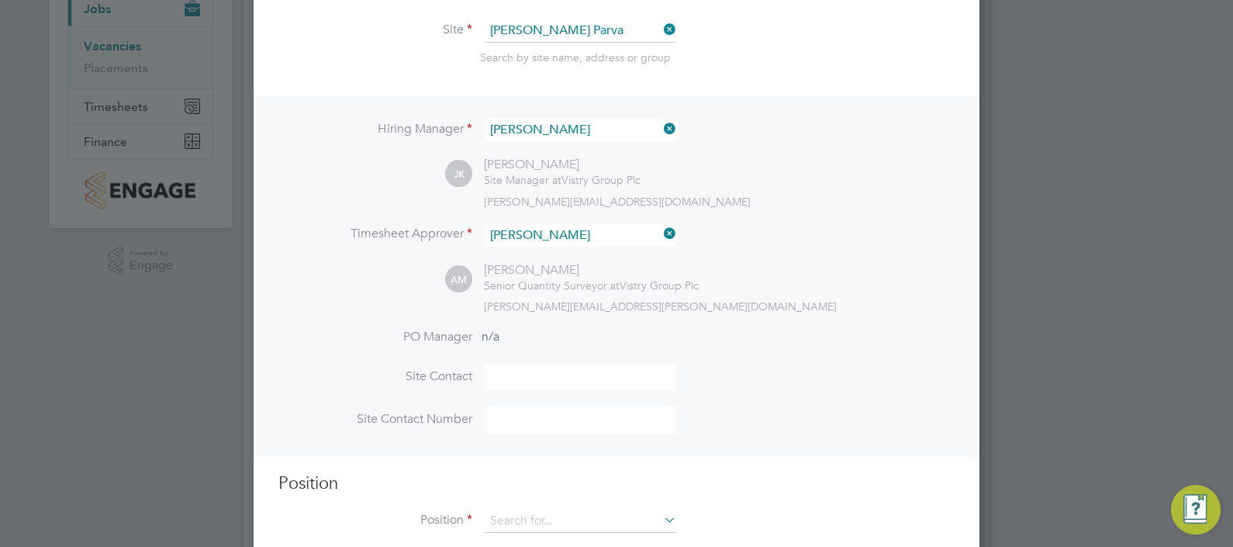
click at [613, 381] on input at bounding box center [581, 377] width 192 height 27
type input "[PERSON_NAME]"
type input "07701 355758"
type input "lab"
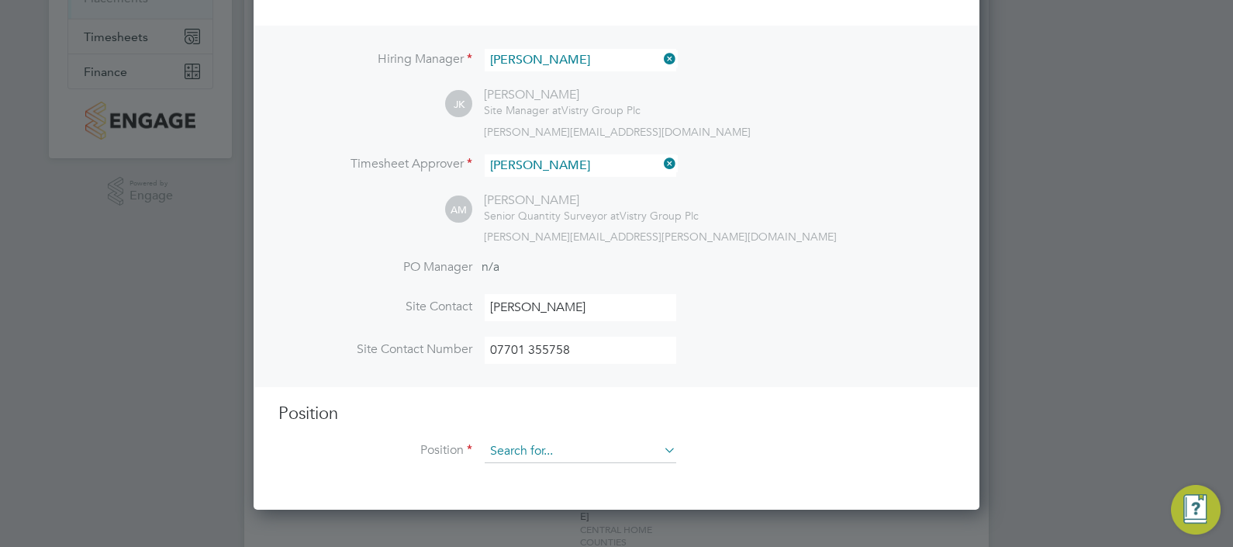
scroll to position [291, 0]
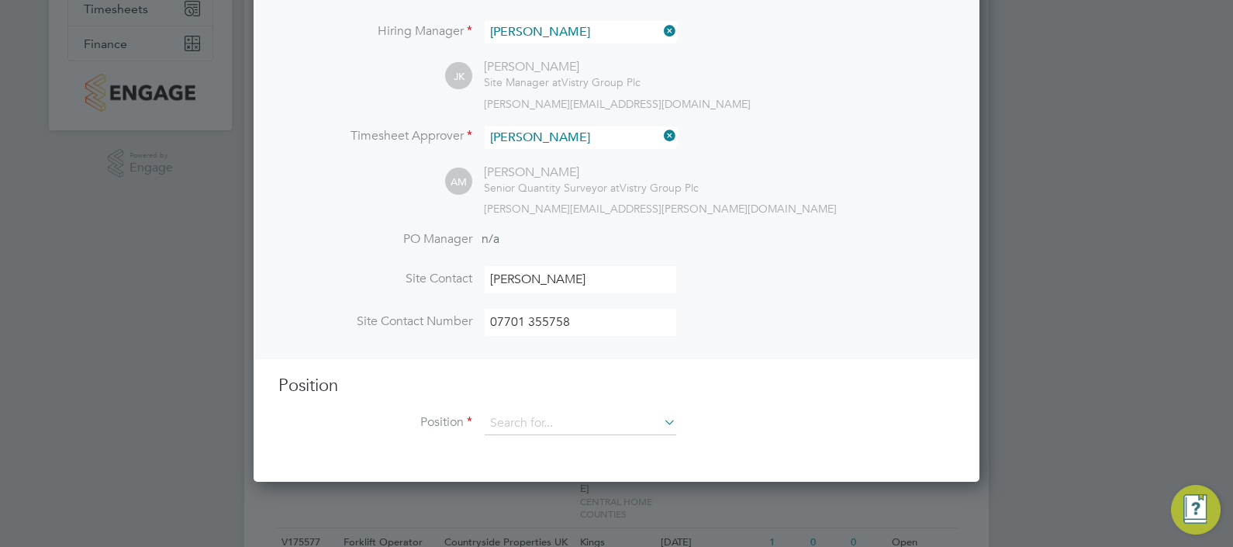
click at [661, 423] on icon at bounding box center [661, 422] width 0 height 22
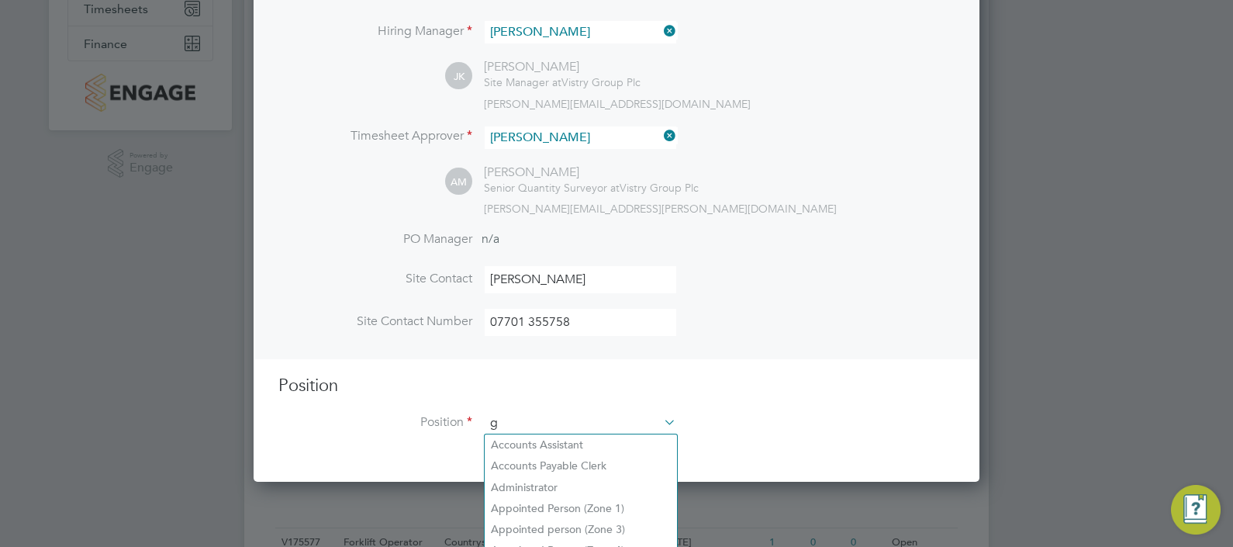
scroll to position [2227, 726]
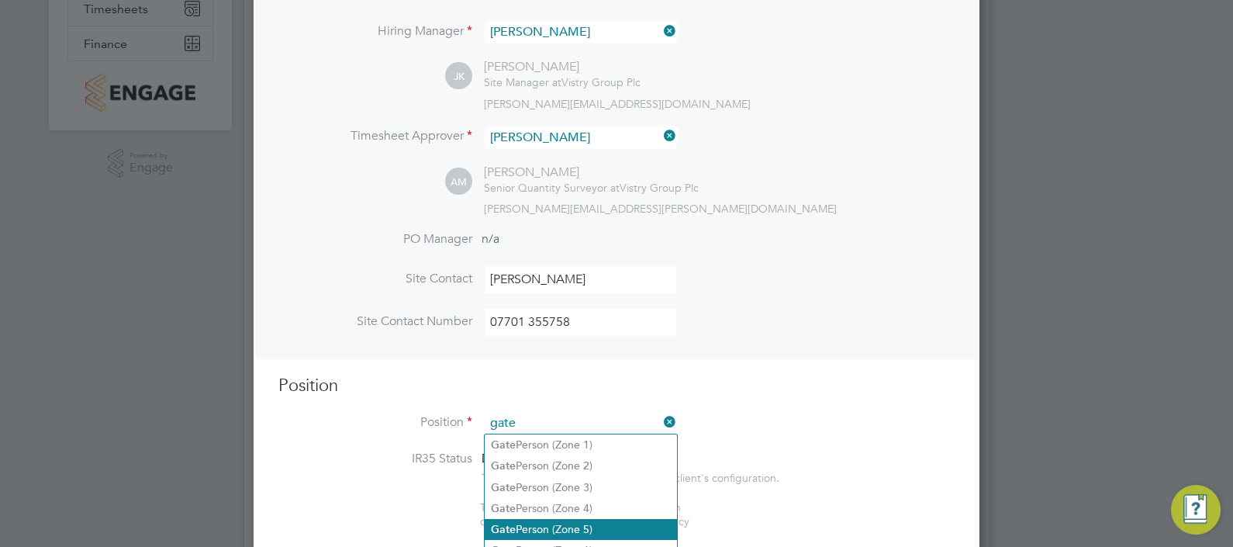
click at [542, 527] on li "Gate Person (Zone 5)" at bounding box center [581, 529] width 192 height 21
type input "Gate Person (Zone 5)"
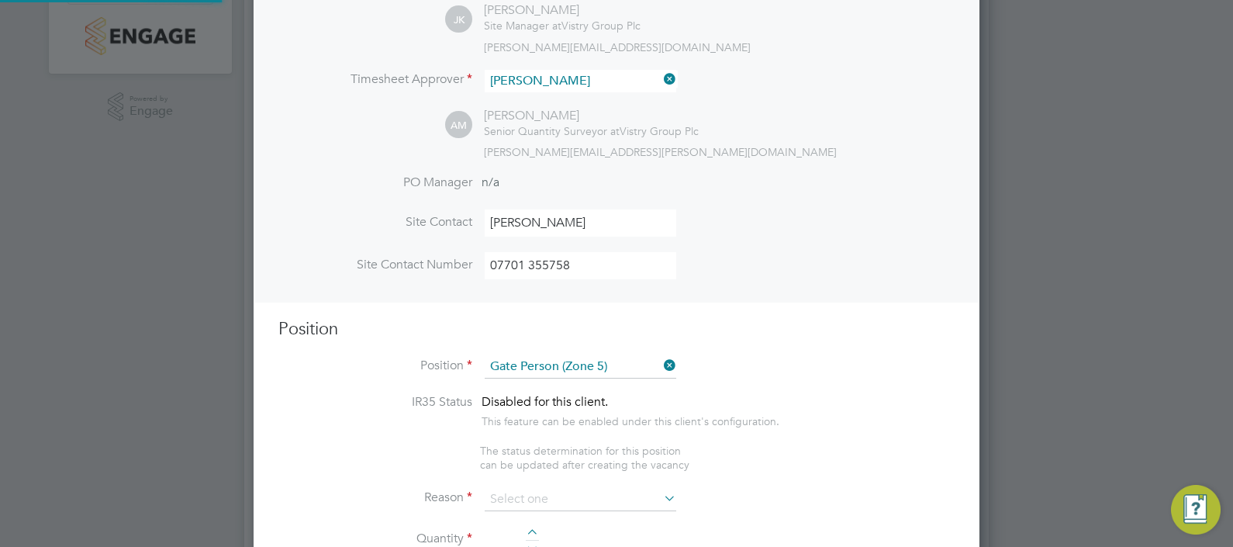
scroll to position [387, 0]
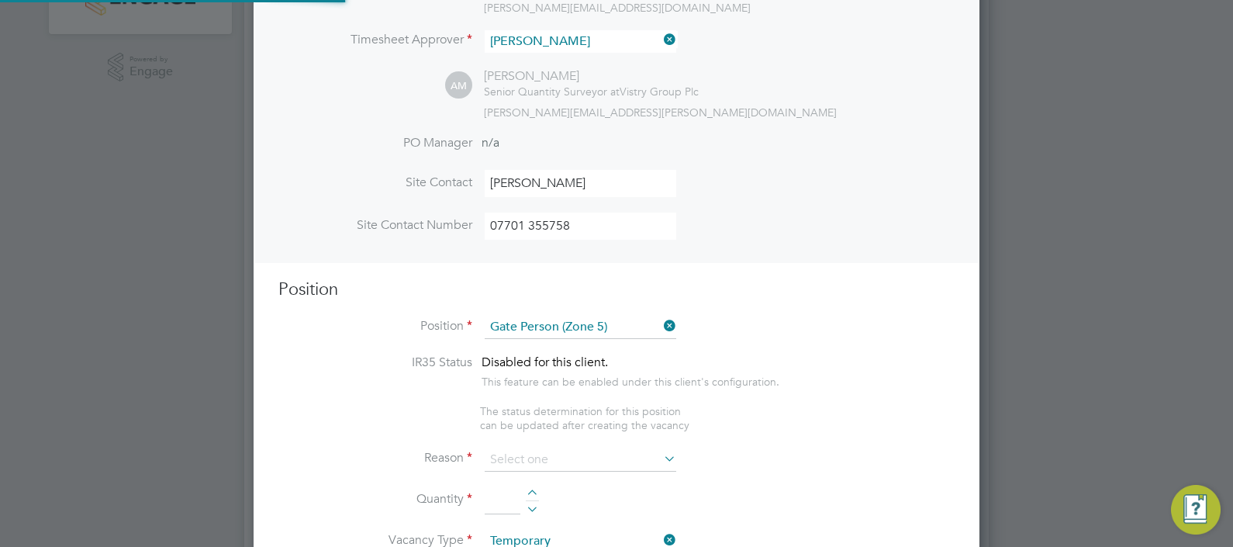
type textarea "- Welcoming visitors and signing visitors in and out of site - Checking CSCS ca…"
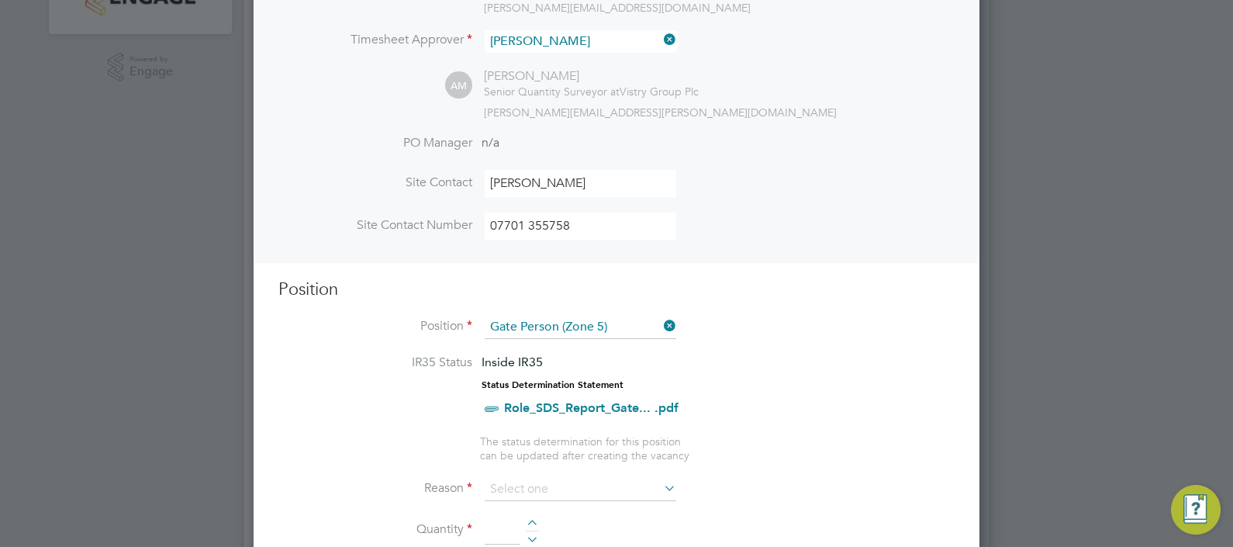
scroll to position [485, 0]
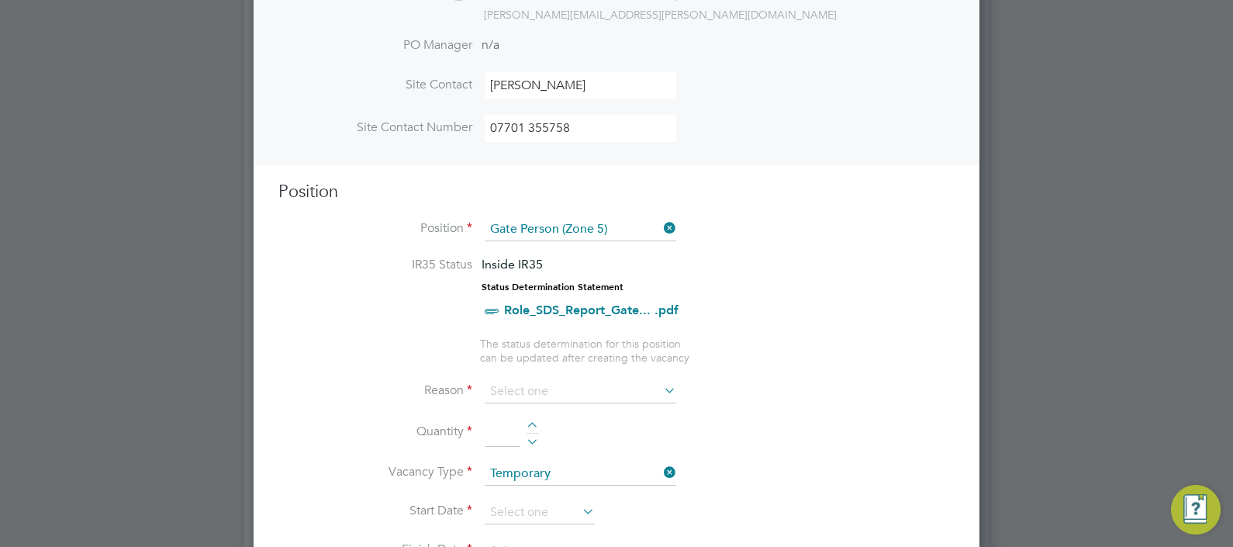
click at [661, 389] on icon at bounding box center [661, 390] width 0 height 22
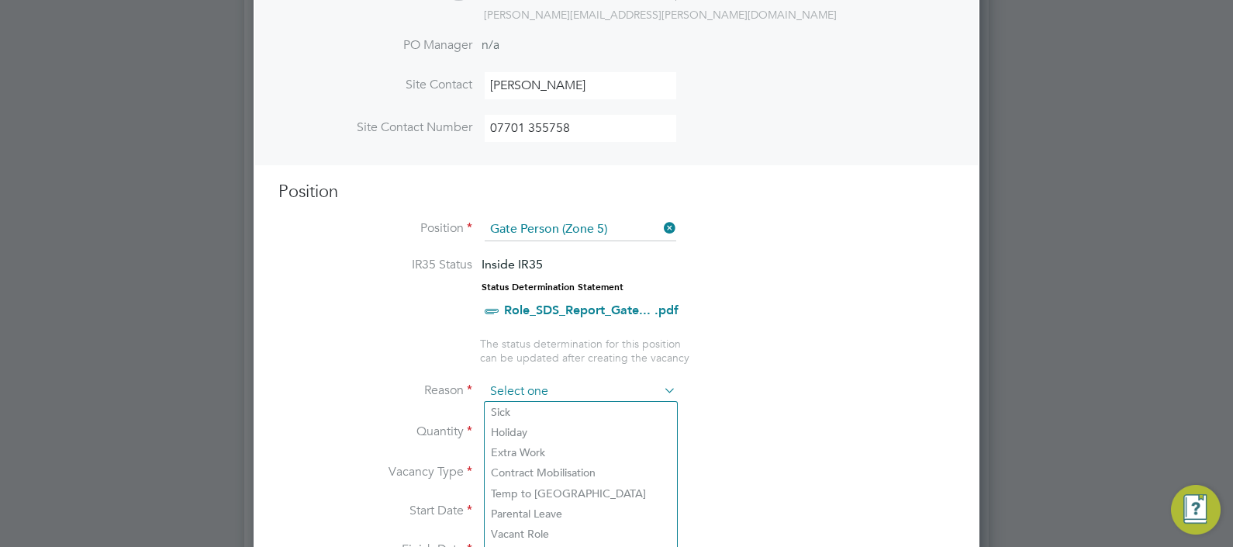
click at [594, 388] on input at bounding box center [581, 391] width 192 height 23
click at [512, 409] on li "Sick" at bounding box center [581, 412] width 192 height 20
type input "Sick"
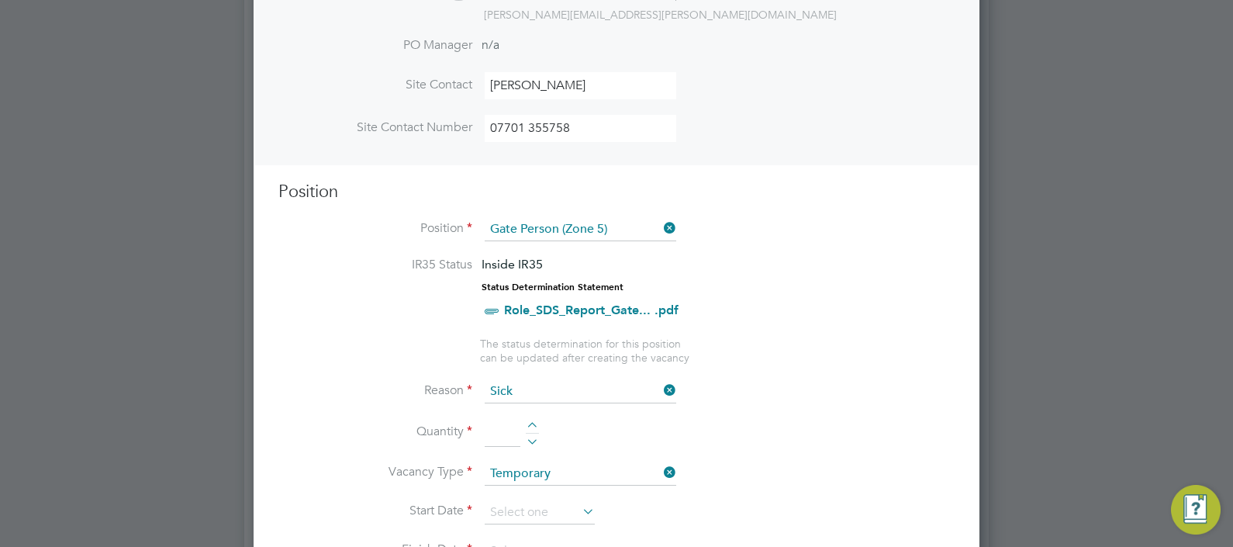
click at [533, 422] on div at bounding box center [532, 427] width 13 height 11
type input "1"
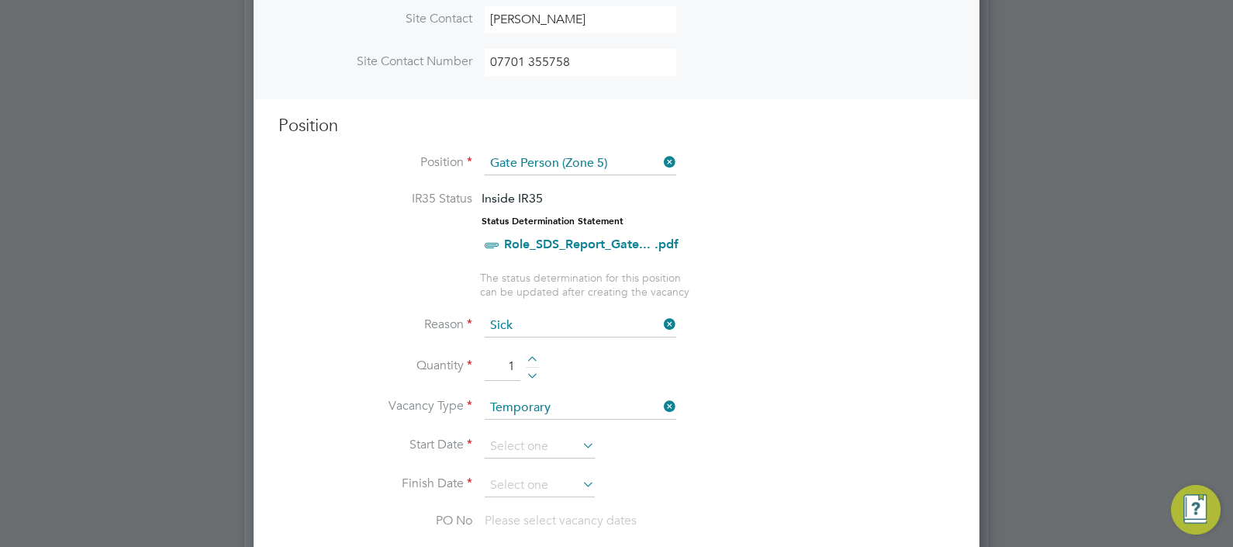
scroll to position [581, 0]
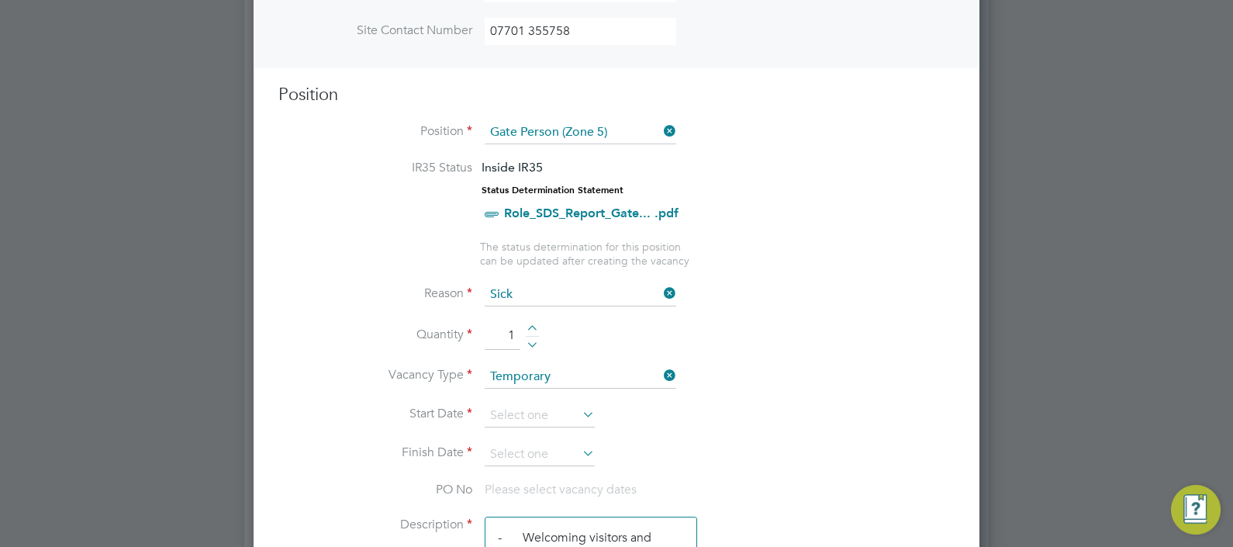
click at [579, 411] on icon at bounding box center [579, 414] width 0 height 22
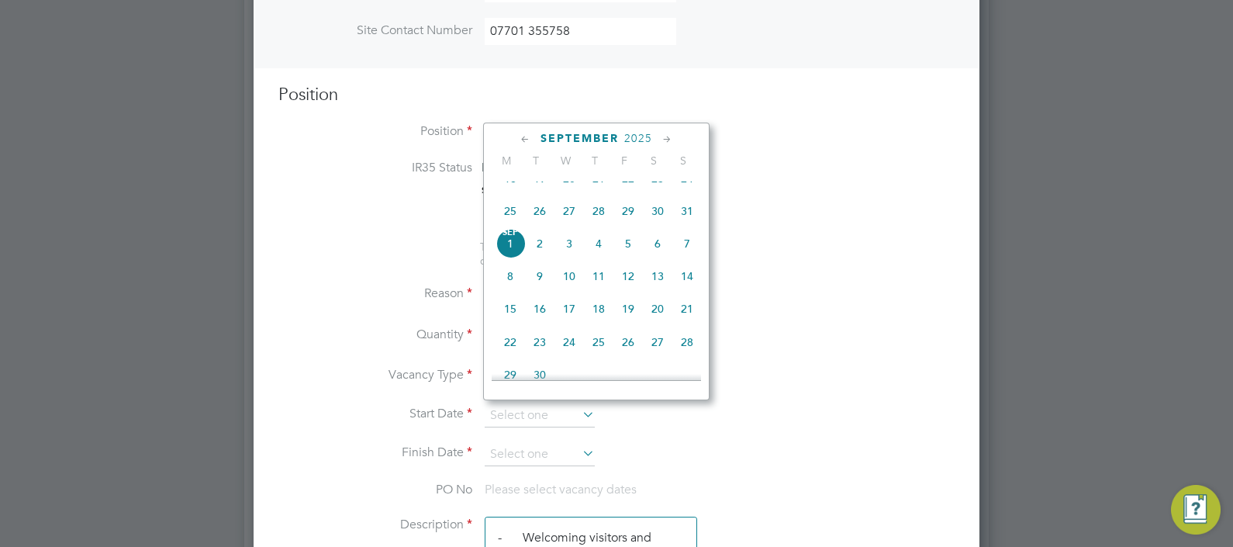
click at [539, 258] on span "2" at bounding box center [539, 243] width 29 height 29
type input "[DATE]"
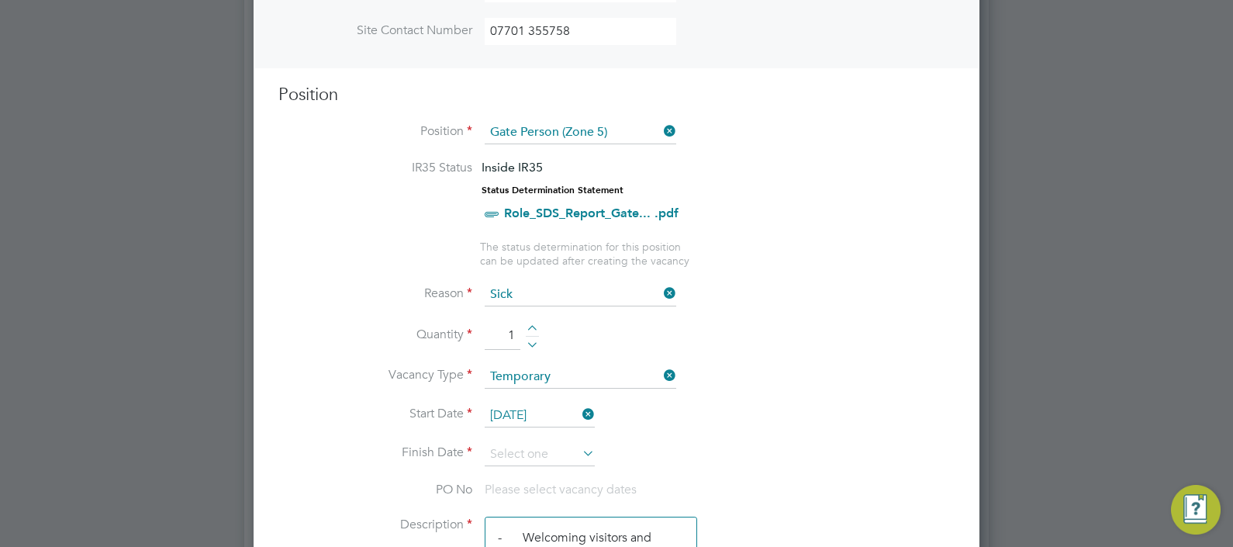
click at [579, 450] on icon at bounding box center [579, 453] width 0 height 22
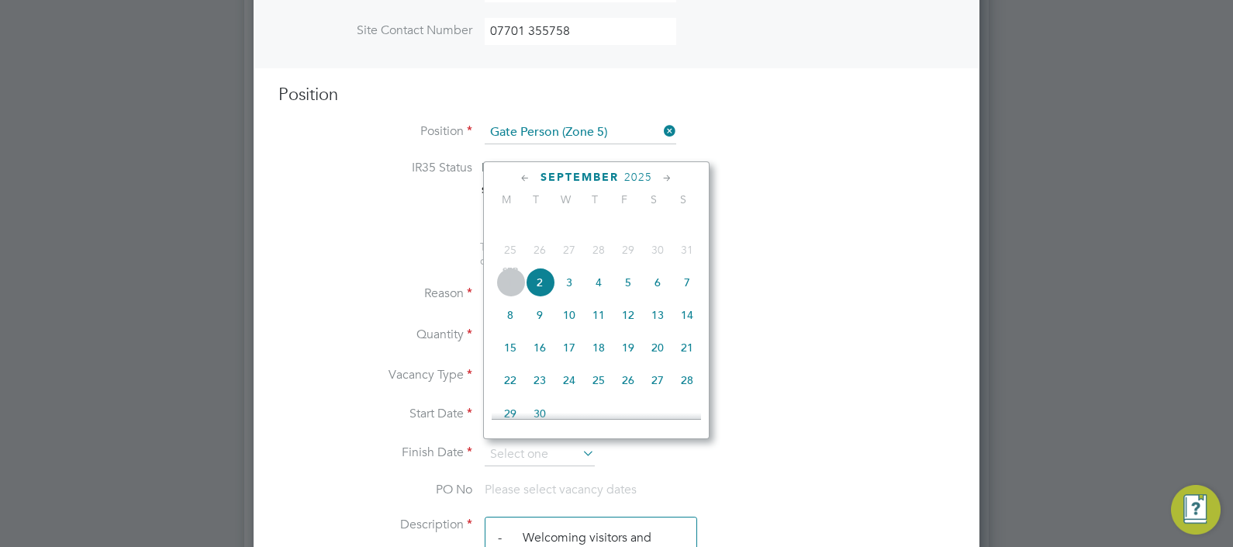
click at [629, 297] on span "5" at bounding box center [627, 281] width 29 height 29
type input "[DATE]"
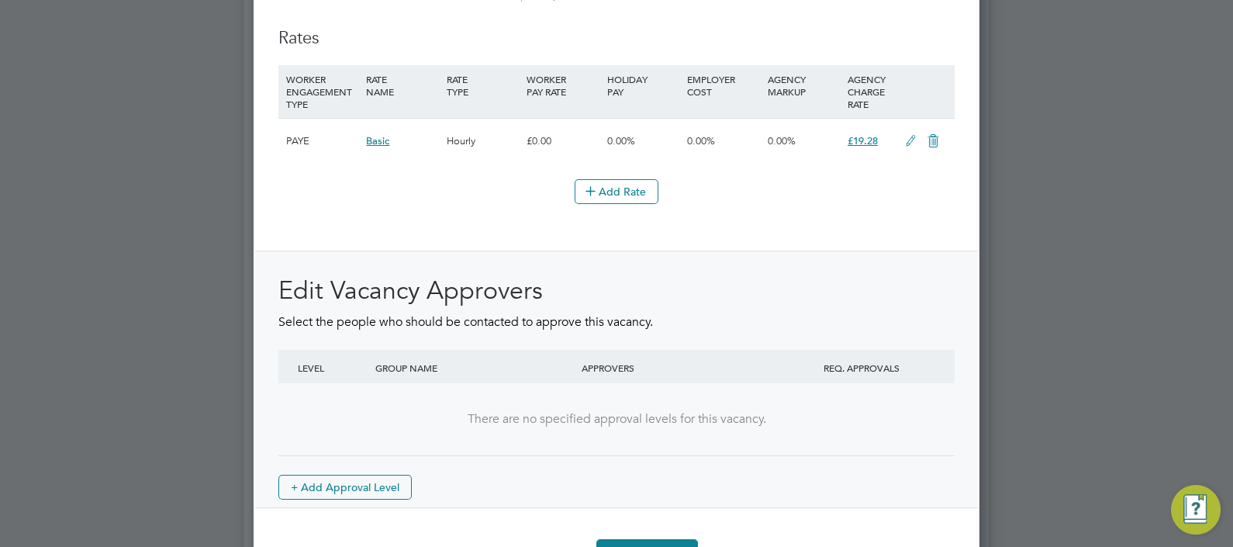
scroll to position [1851, 0]
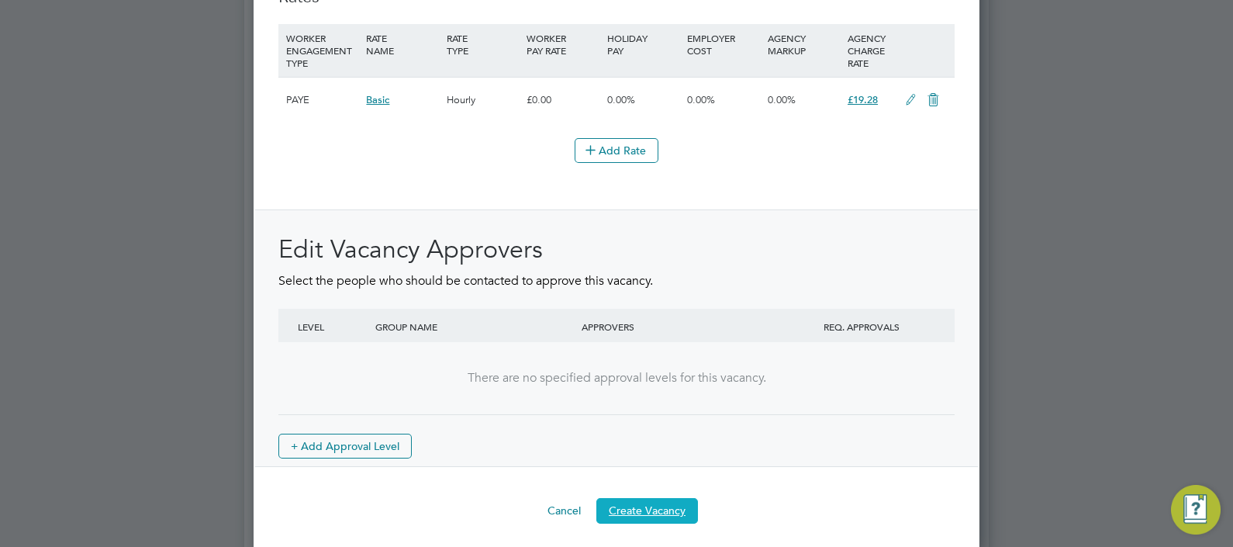
click at [635, 504] on button "Create Vacancy" at bounding box center [647, 510] width 102 height 25
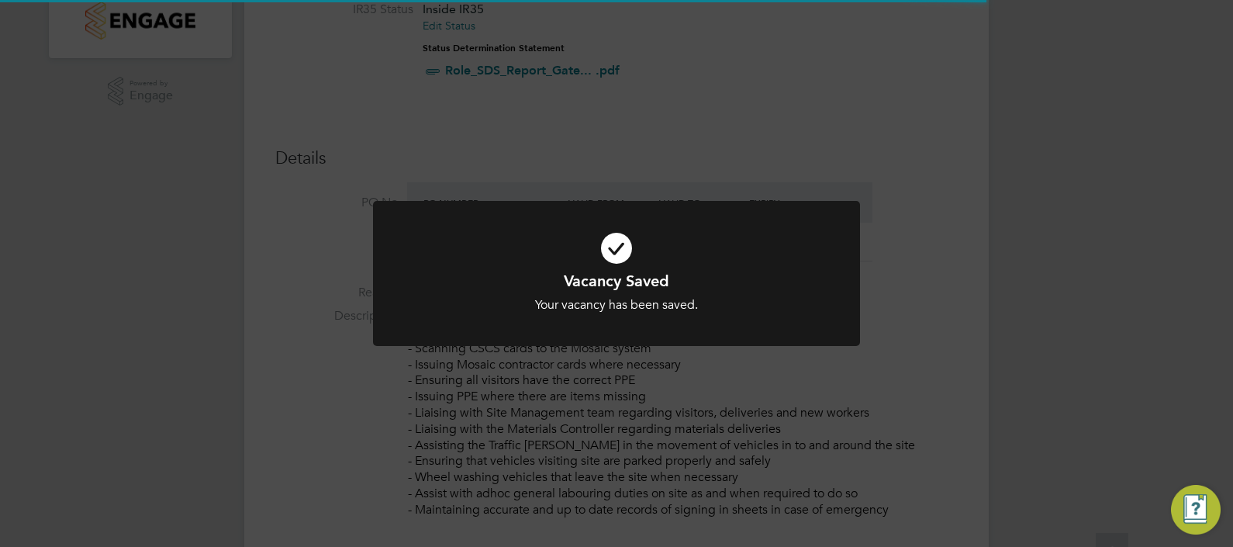
scroll to position [16, 0]
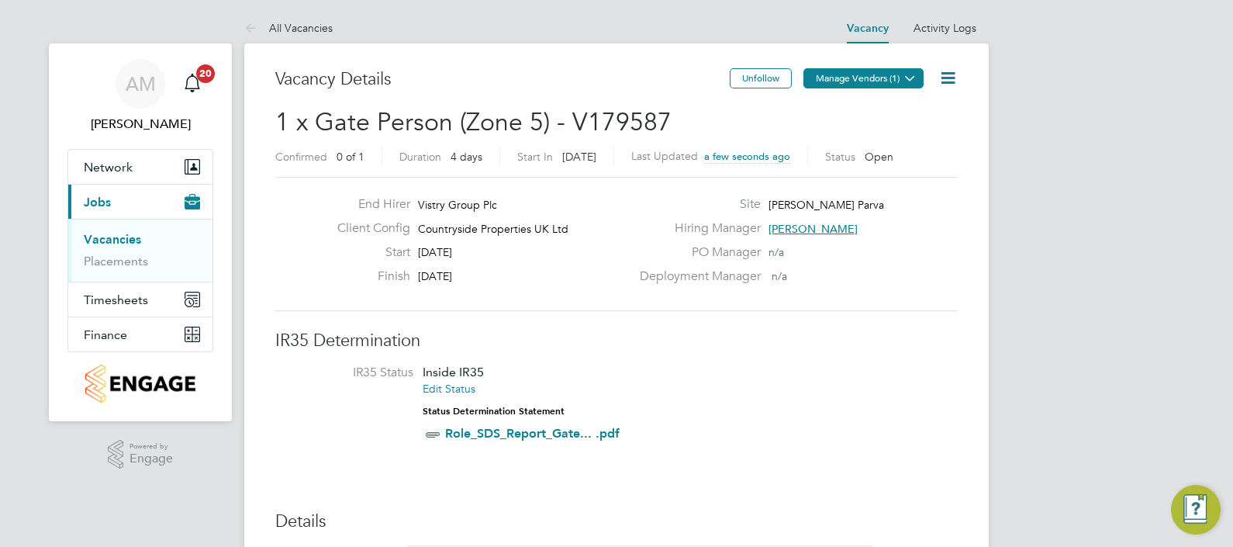
click at [844, 75] on button "Manage Vendors (1)" at bounding box center [863, 78] width 120 height 20
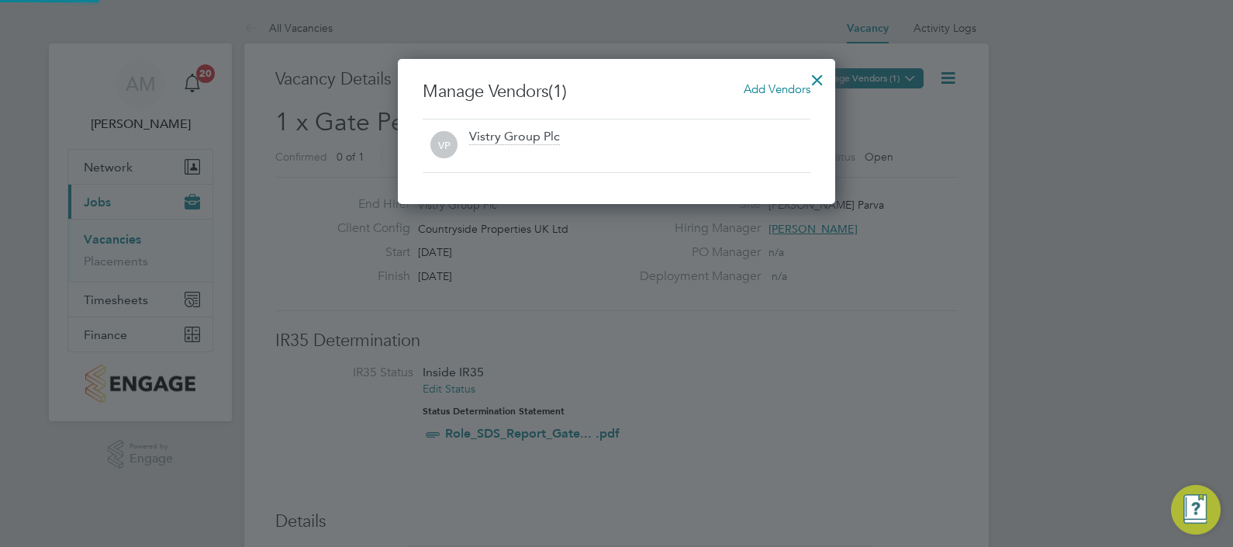
scroll to position [144, 438]
click at [755, 86] on span "Add Vendors" at bounding box center [777, 88] width 67 height 15
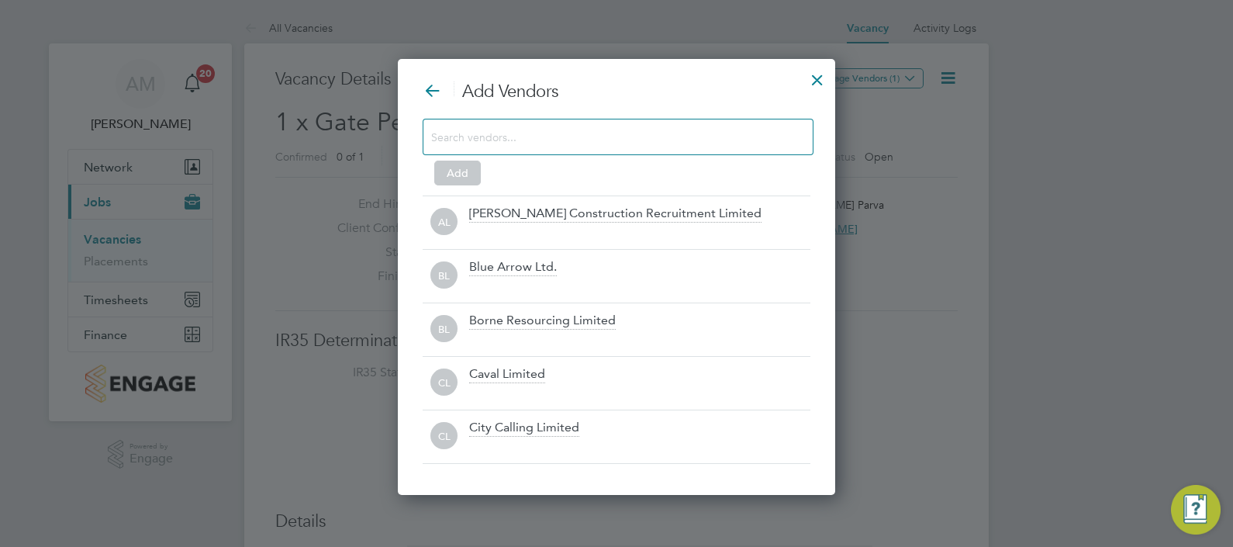
scroll to position [435, 438]
click at [521, 136] on input at bounding box center [605, 136] width 349 height 20
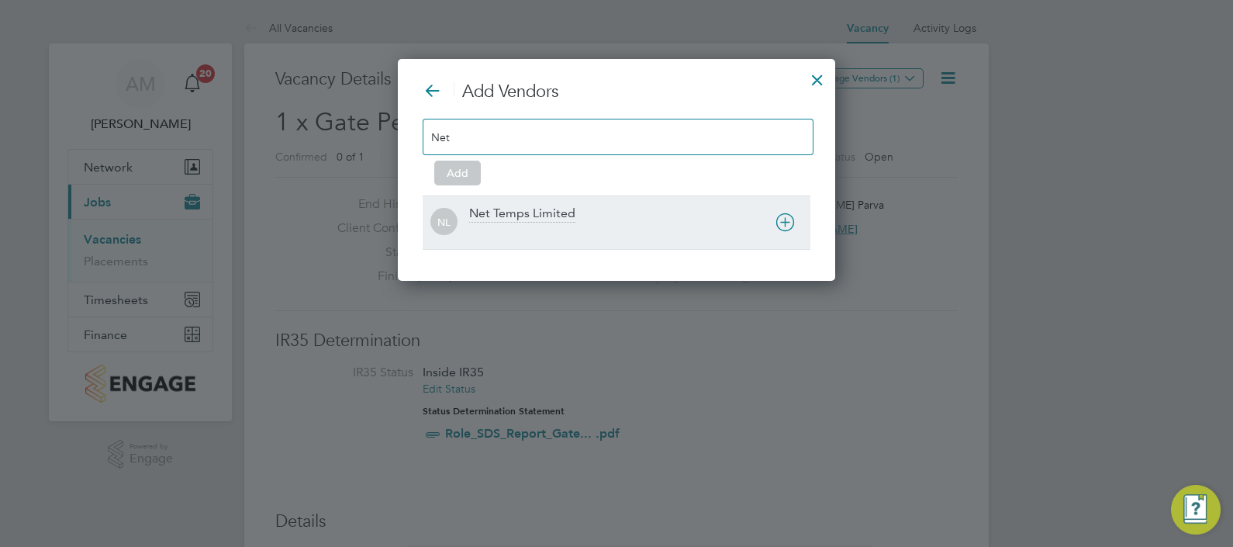
type input "Net"
click at [519, 213] on div "Net Temps Limited" at bounding box center [522, 213] width 106 height 17
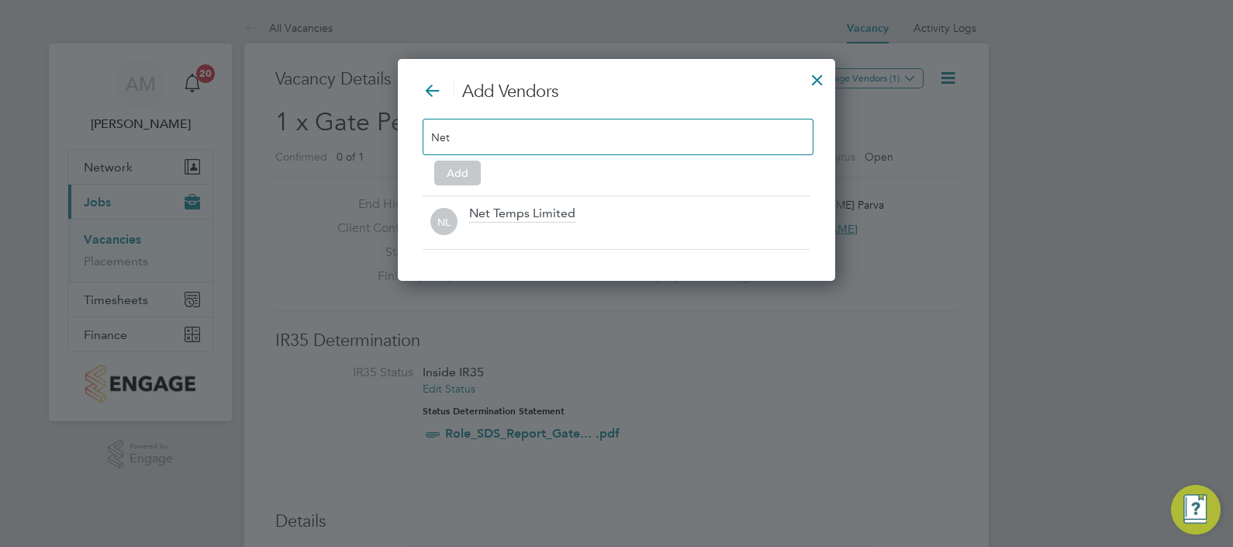
scroll to position [167, 438]
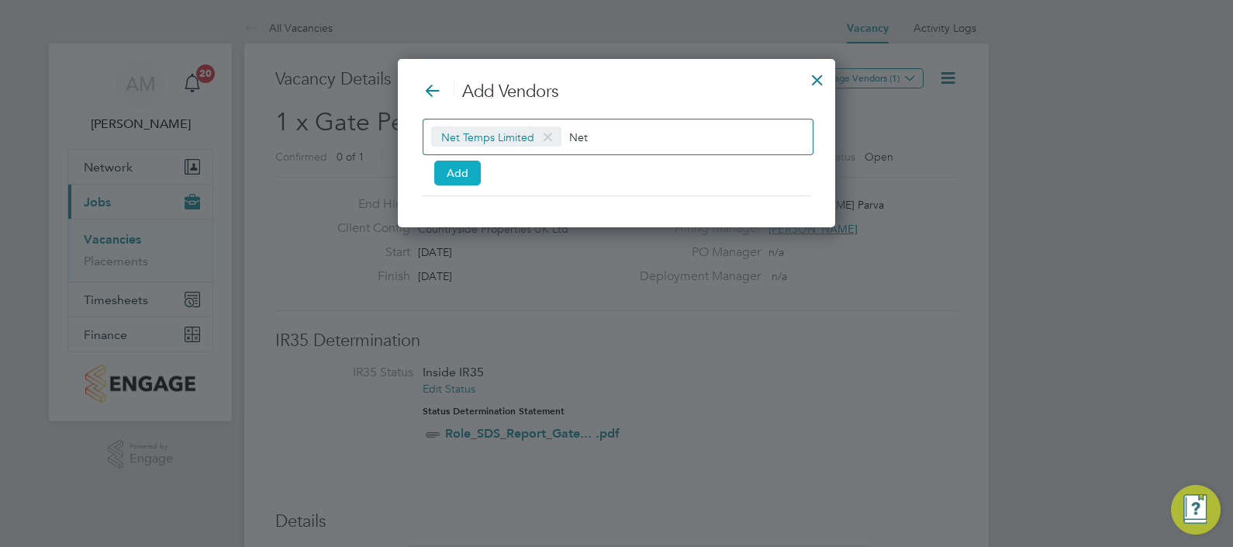
click at [453, 174] on button "Add" at bounding box center [457, 172] width 47 height 25
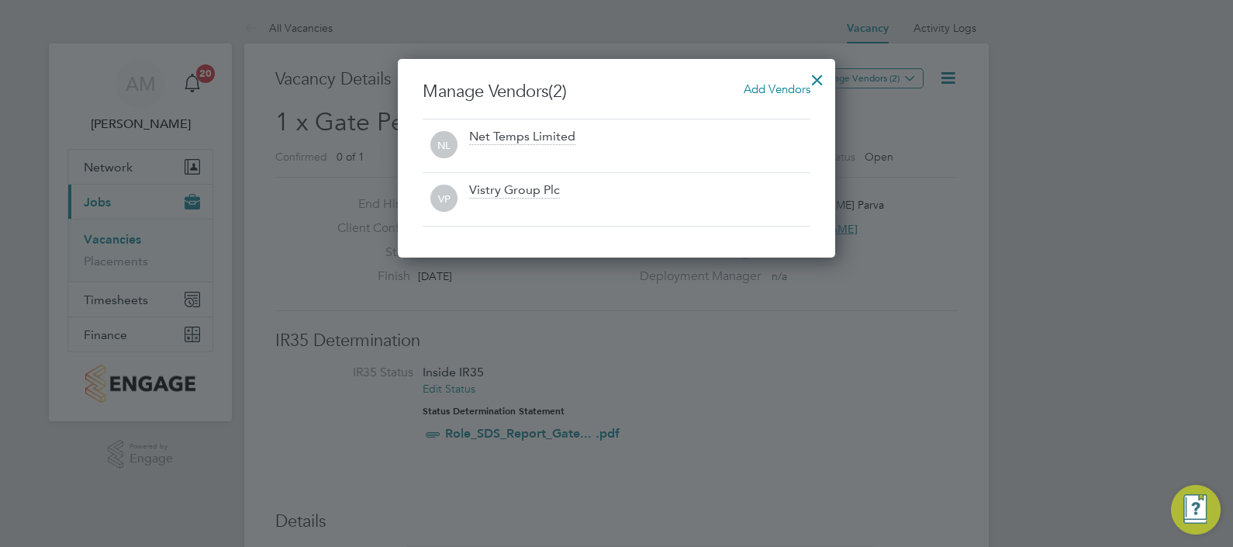
click at [819, 81] on div at bounding box center [817, 76] width 28 height 28
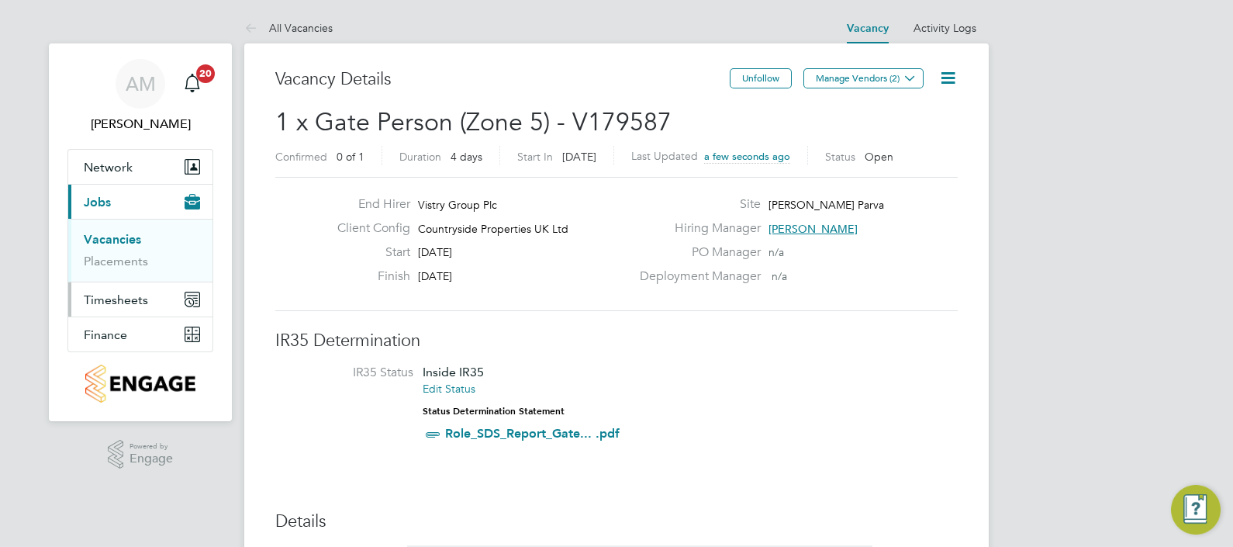
click at [98, 300] on span "Timesheets" at bounding box center [116, 299] width 64 height 15
click at [104, 269] on link "Timesheets" at bounding box center [116, 274] width 64 height 15
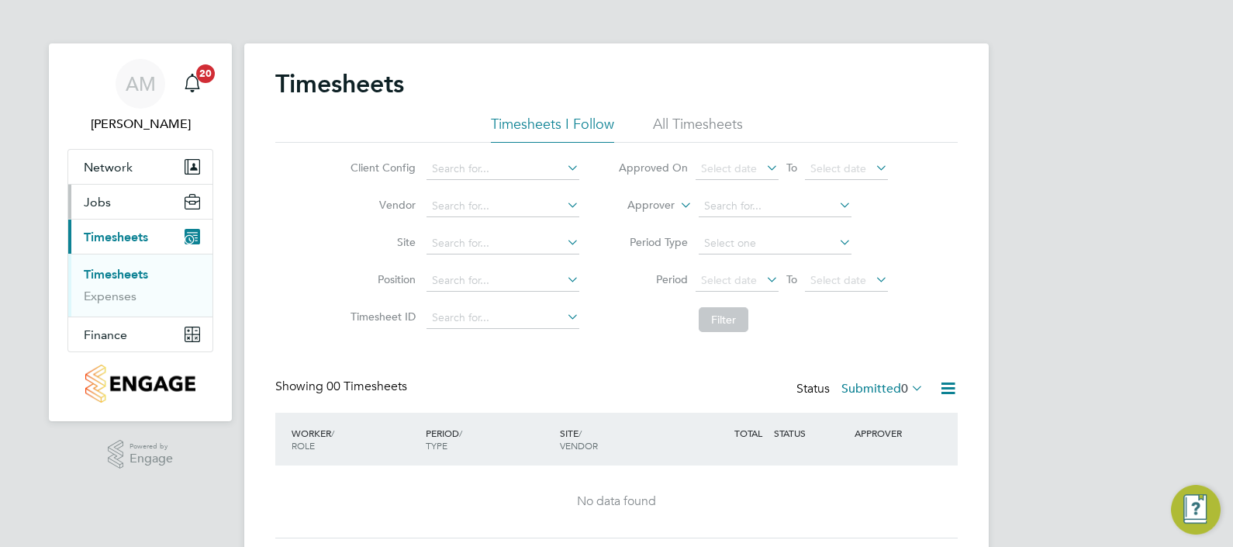
click at [101, 208] on span "Jobs" at bounding box center [97, 202] width 27 height 15
click at [109, 242] on link "Vacancies" at bounding box center [111, 239] width 55 height 15
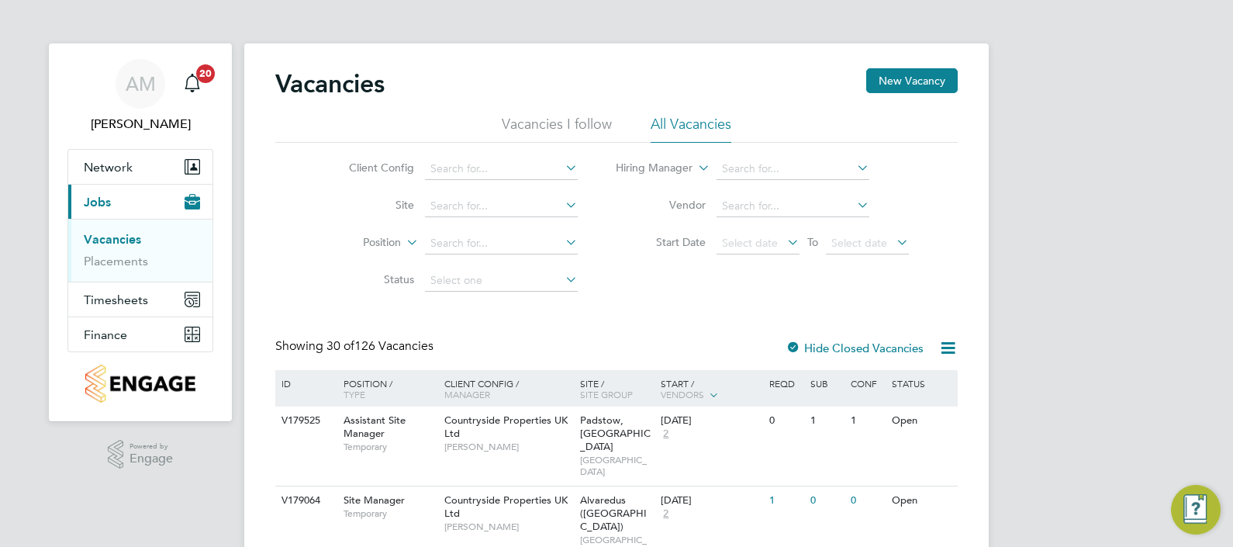
click at [562, 205] on icon at bounding box center [562, 205] width 0 height 22
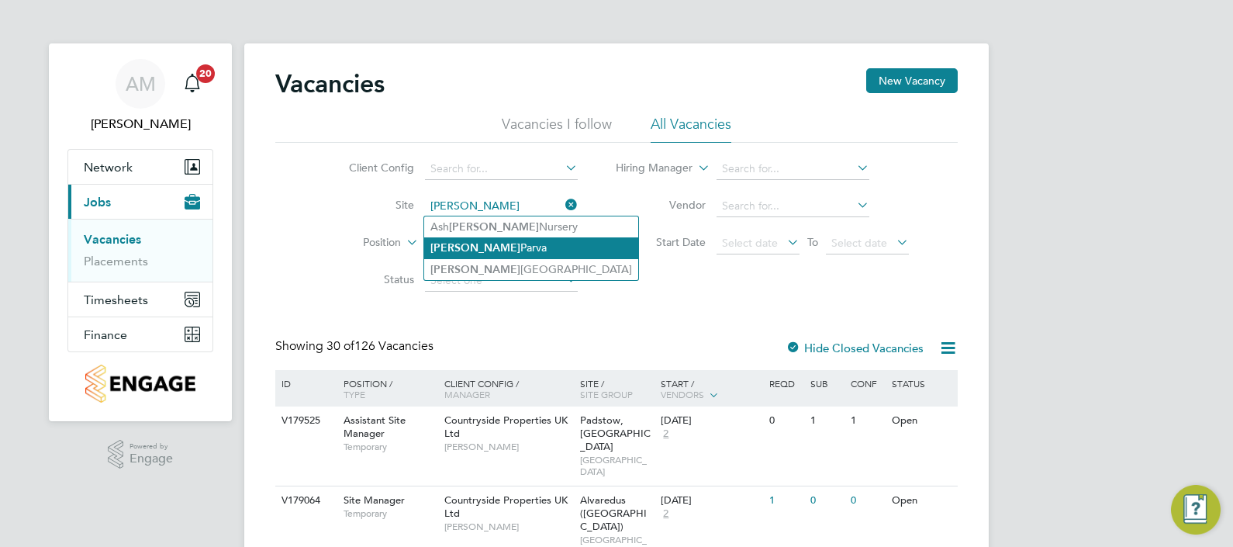
click at [494, 247] on li "[PERSON_NAME] Parva" at bounding box center [531, 247] width 214 height 21
type input "[PERSON_NAME] Parva"
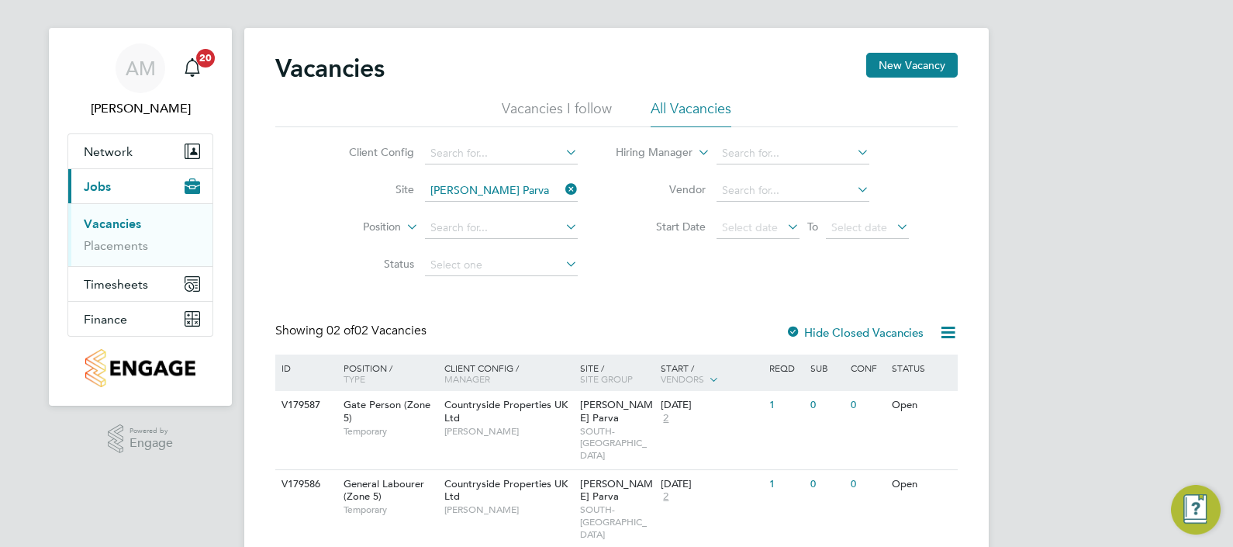
scroll to position [24, 0]
